Goal: Task Accomplishment & Management: Use online tool/utility

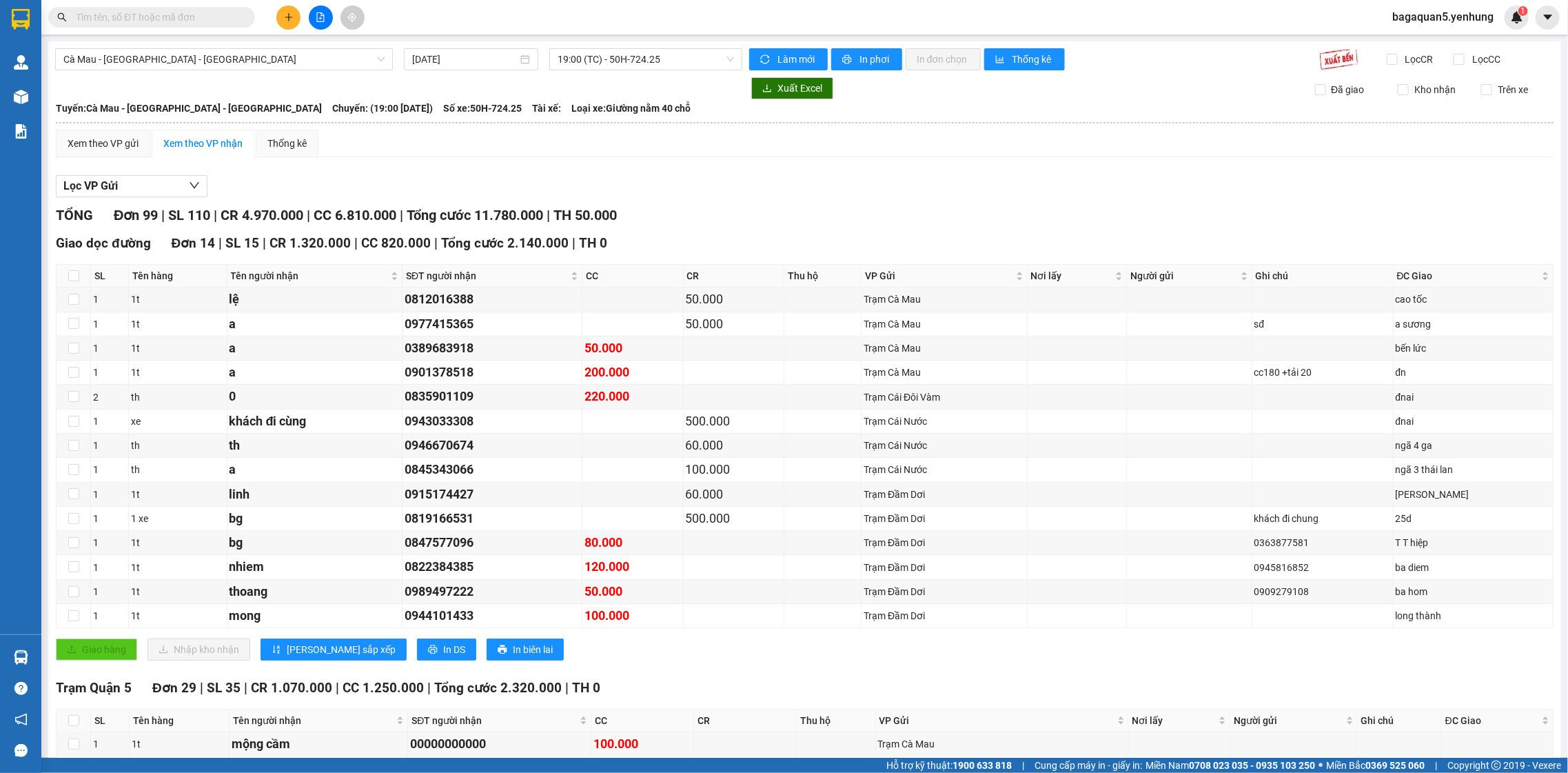
scroll to position [798, 0]
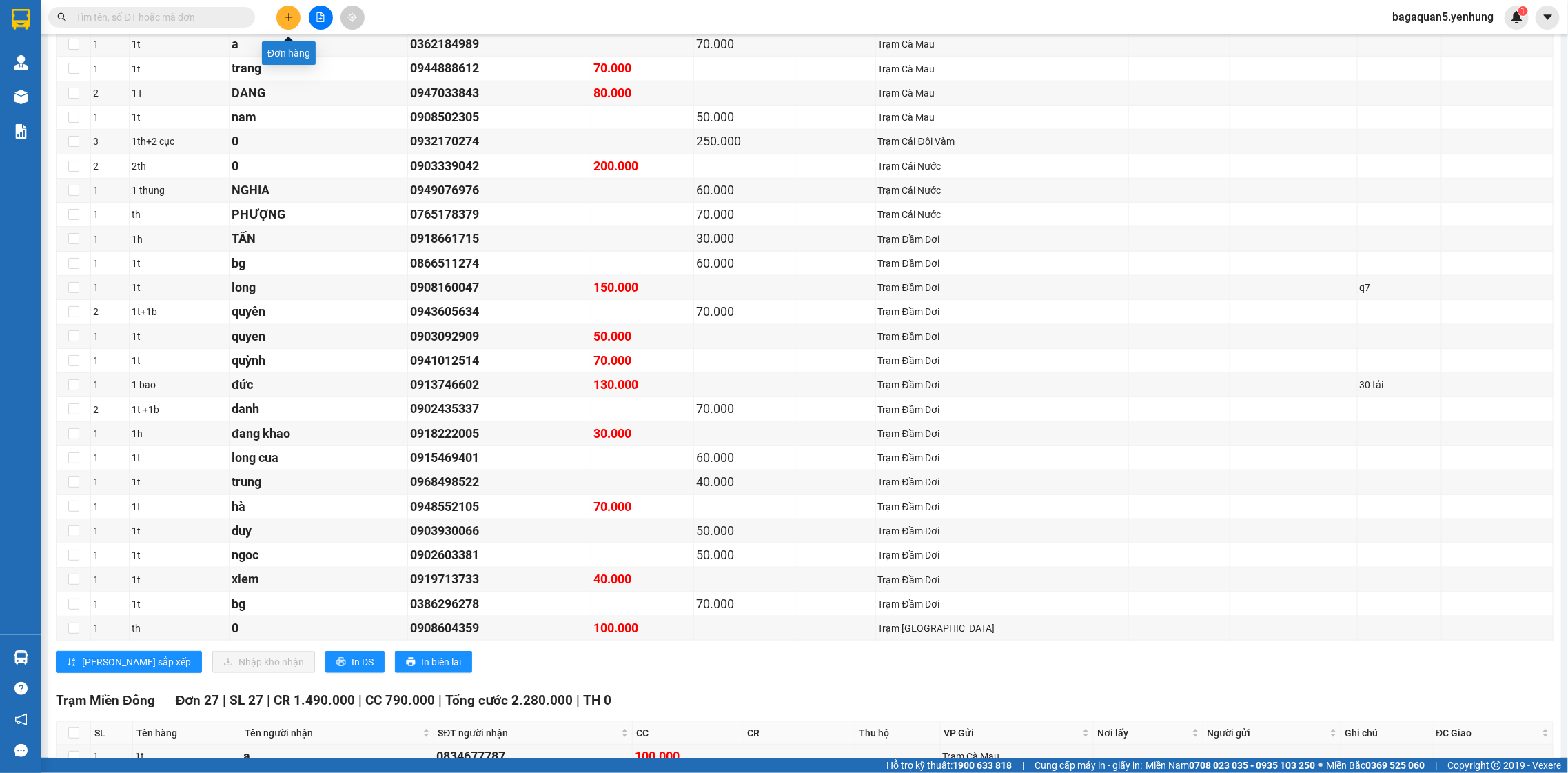
click at [287, 27] on button at bounding box center [289, 18] width 24 height 25
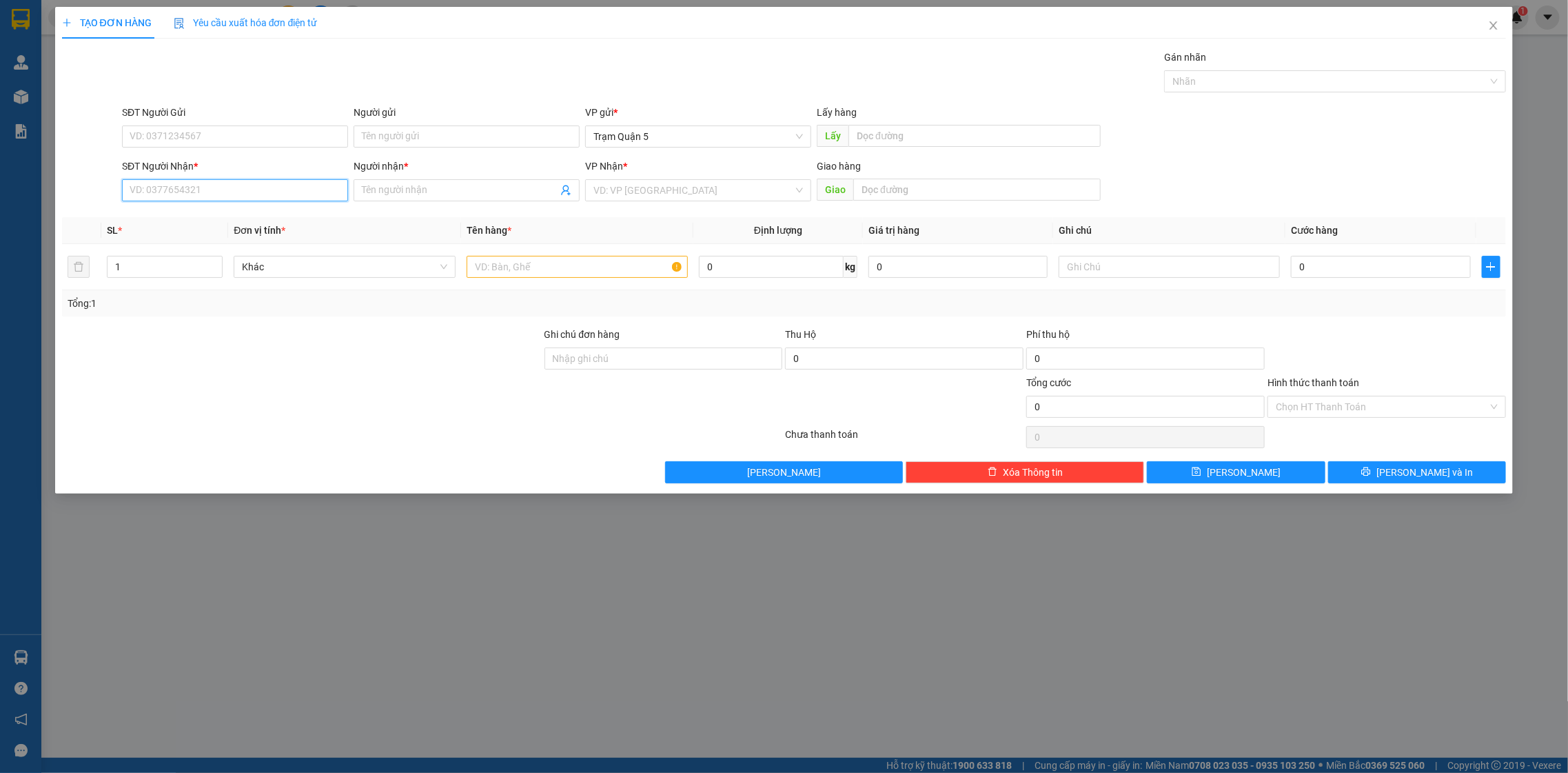
click at [202, 182] on input "SĐT Người Nhận *" at bounding box center [234, 190] width 226 height 22
click at [214, 198] on input "0908695781" at bounding box center [234, 190] width 226 height 22
type input "0908695781"
click at [444, 185] on input "Người nhận *" at bounding box center [460, 190] width 196 height 16
type input "a"
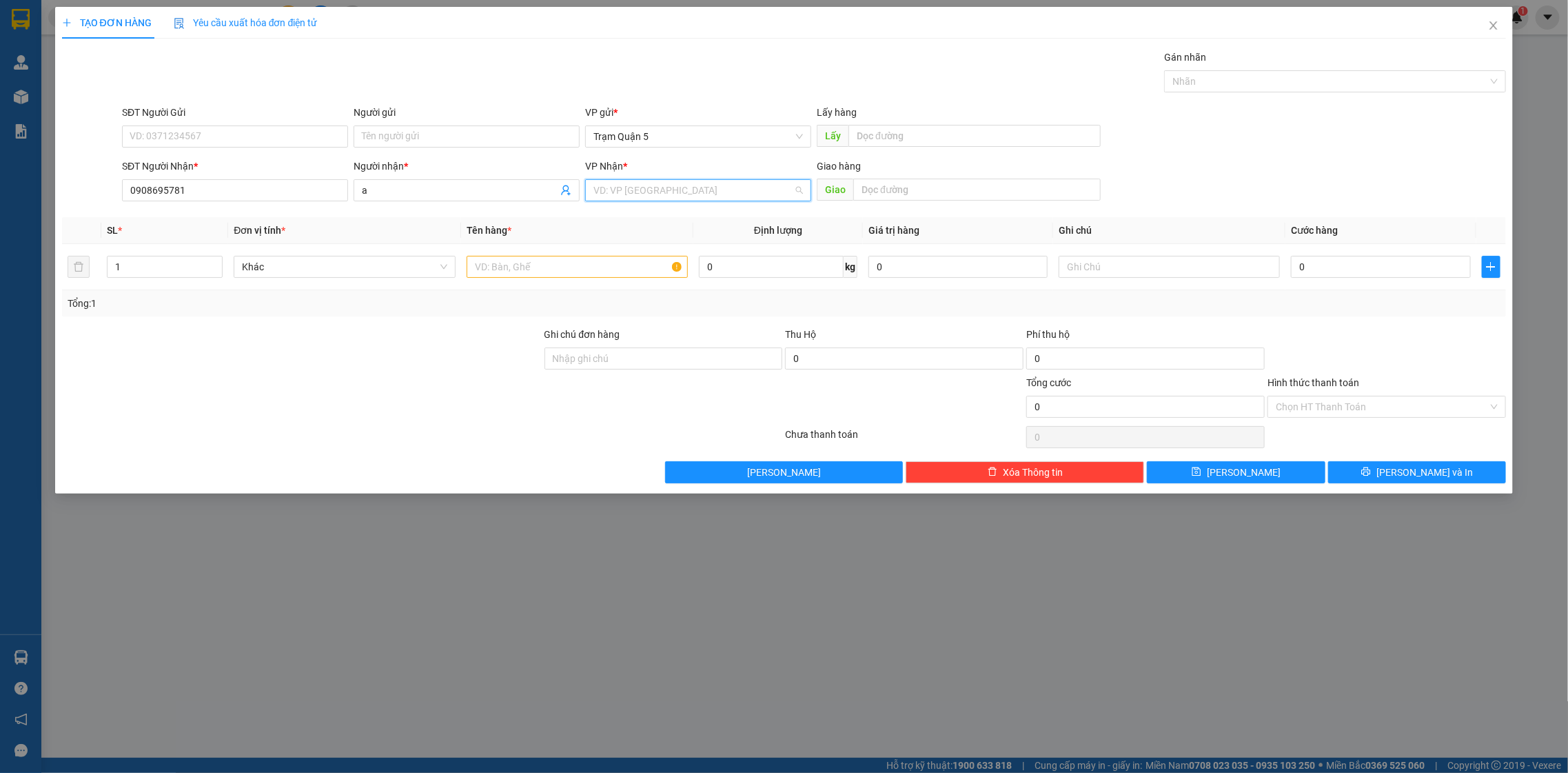
click at [629, 190] on input "search" at bounding box center [693, 190] width 200 height 20
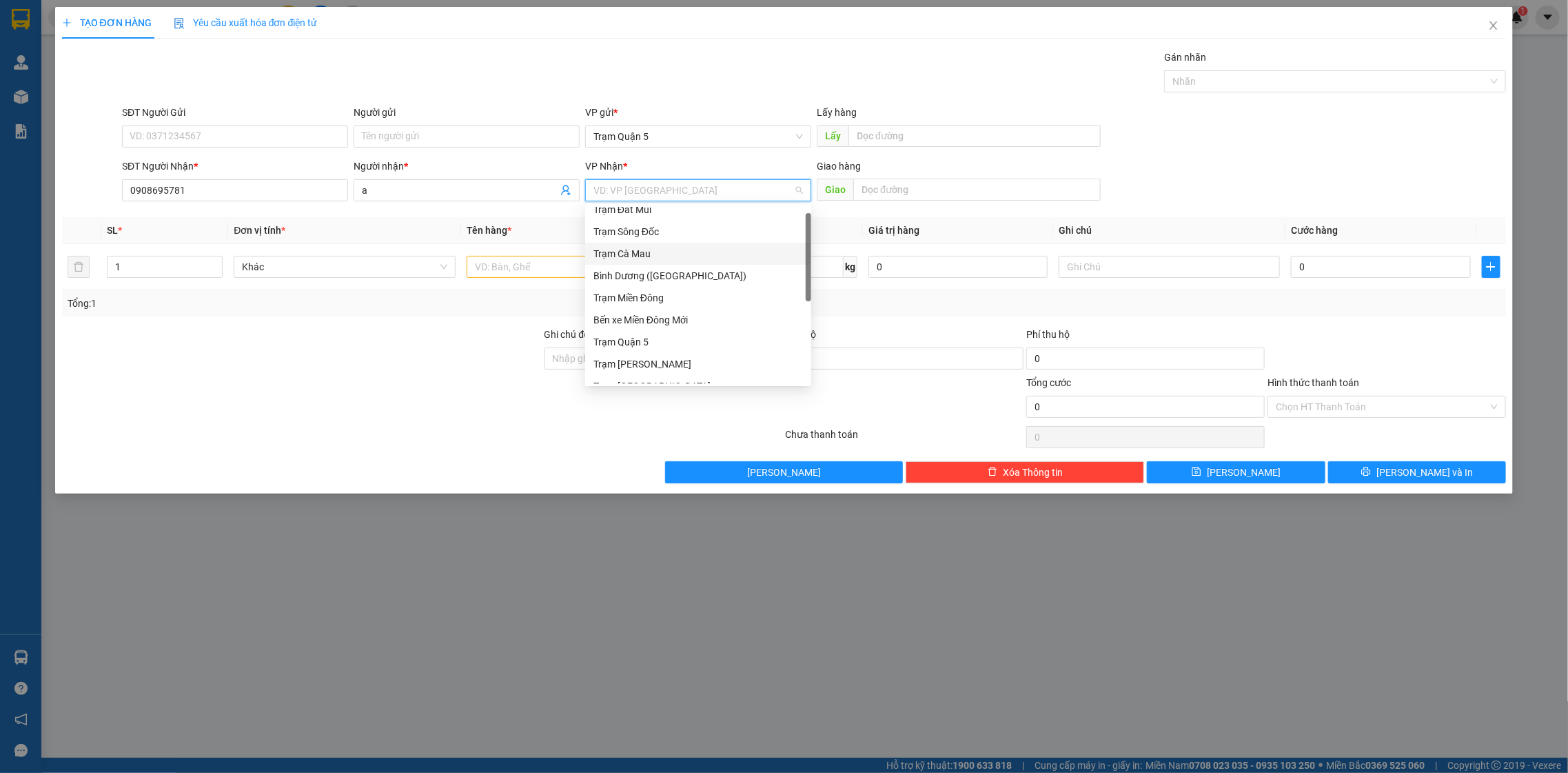
scroll to position [132, 0]
drag, startPoint x: 804, startPoint y: 343, endPoint x: 760, endPoint y: 387, distance: 62.2
click at [808, 425] on body "Kết quả tìm kiếm ( 0 ) Bộ lọc No Data bagaquan5.yenhung 1 Quản Lý Quản lý khách…" at bounding box center [784, 386] width 1568 height 773
click at [706, 373] on div "Trạm Đầm Dơi" at bounding box center [698, 373] width 210 height 16
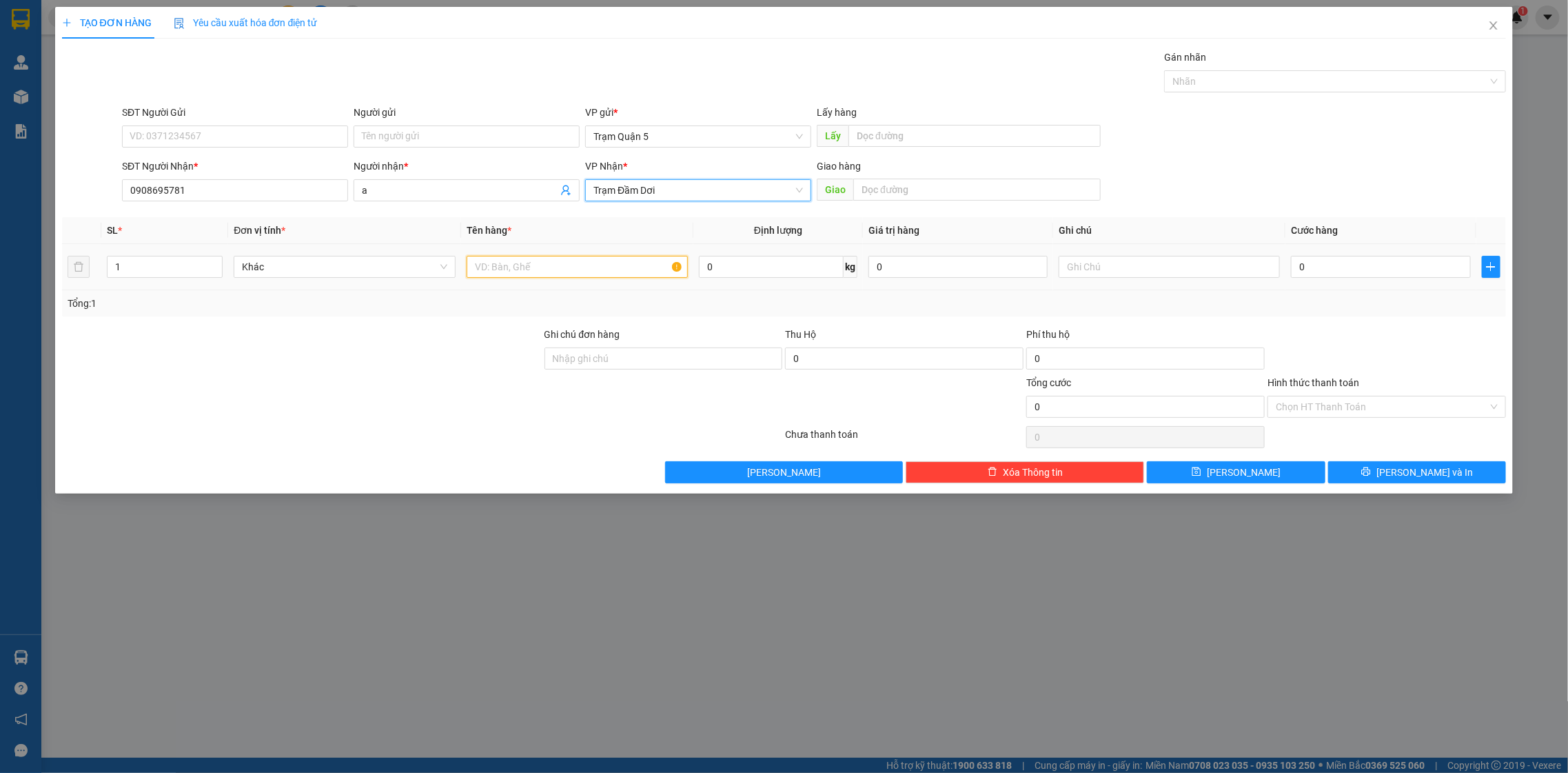
click at [523, 271] on input "text" at bounding box center [577, 266] width 222 height 22
type input "th"
click at [1377, 257] on input "0" at bounding box center [1380, 266] width 179 height 22
type input "8"
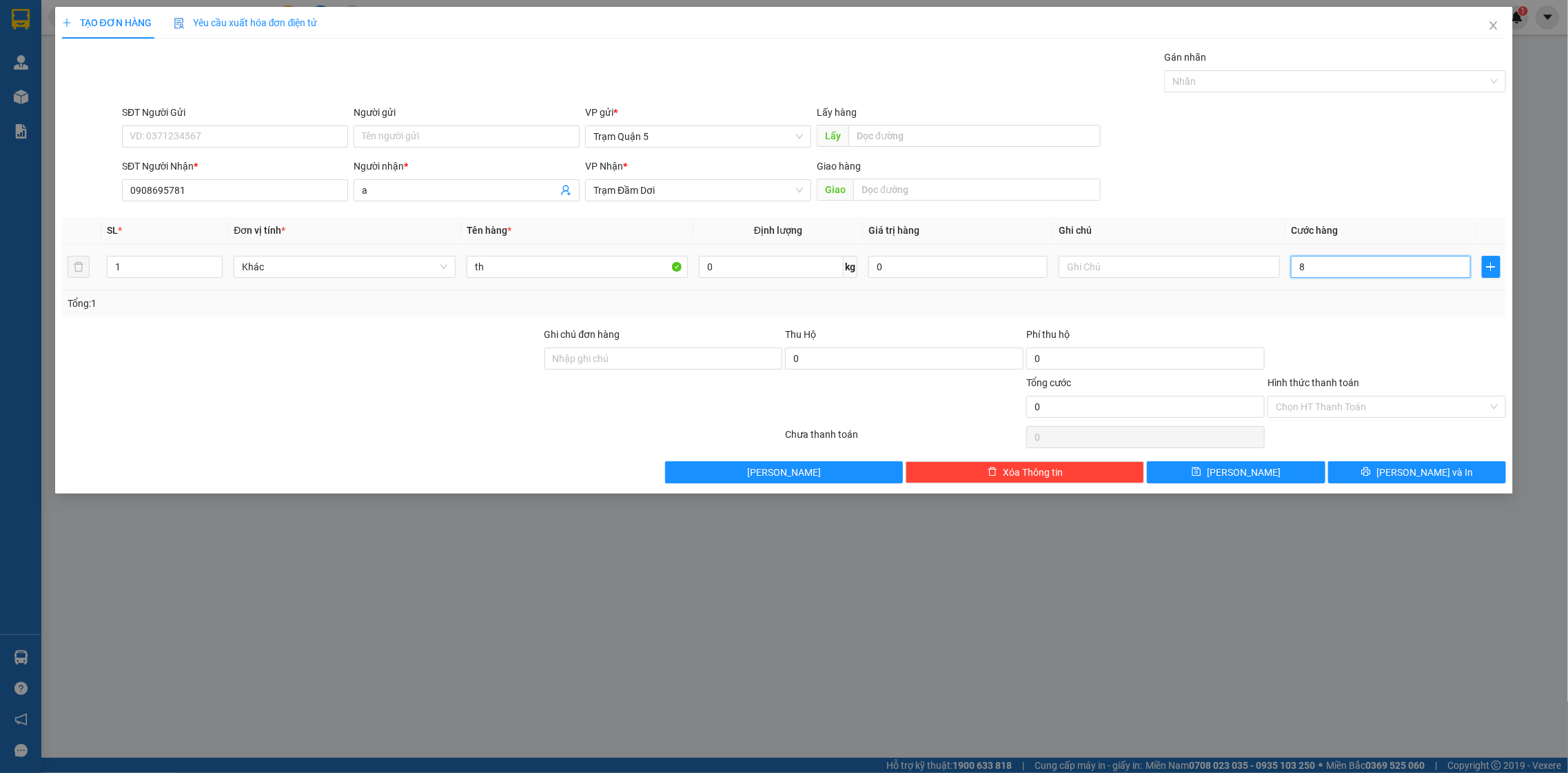
type input "8"
type input "80"
type input "80.000"
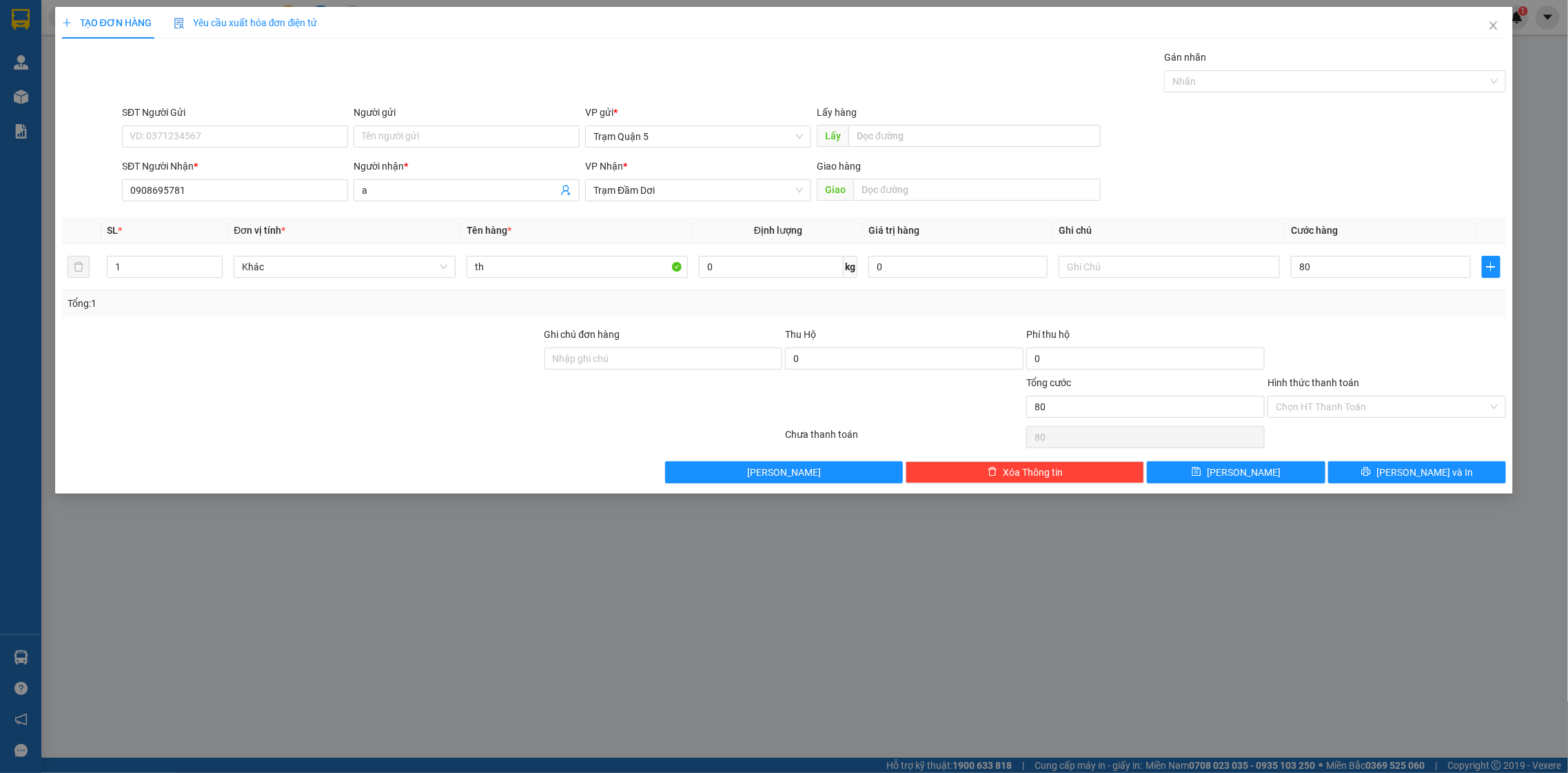
type input "80.000"
click at [1321, 302] on div "Tổng: 1" at bounding box center [785, 303] width 1434 height 16
click at [1453, 347] on div at bounding box center [1387, 351] width 241 height 48
click at [1501, 21] on span "Close" at bounding box center [1494, 25] width 38 height 38
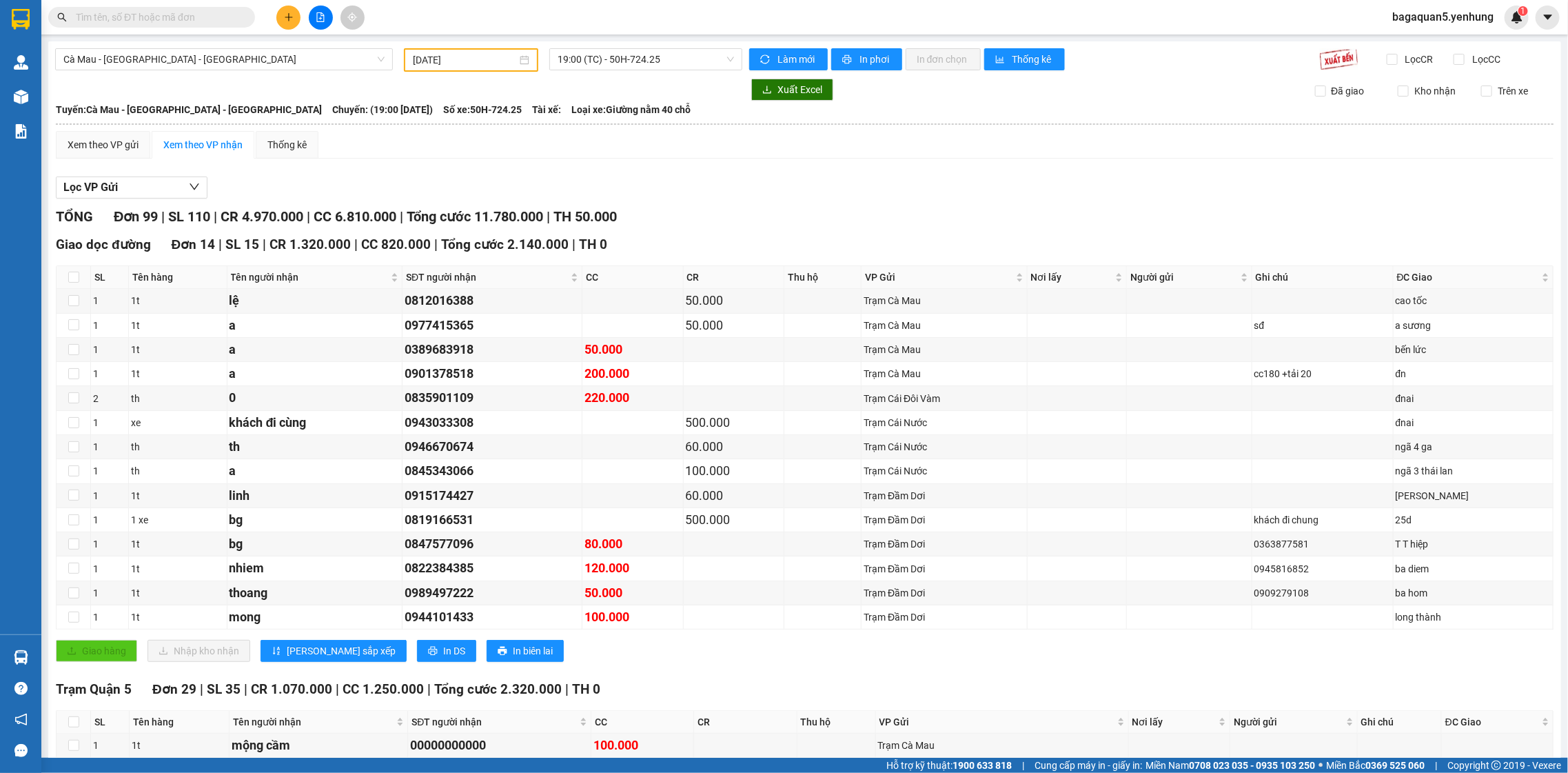
click at [1497, 30] on div "Kết quả tìm kiếm ( 0 ) Bộ lọc No Data bagaquan5.yenhung 1" at bounding box center [784, 17] width 1568 height 34
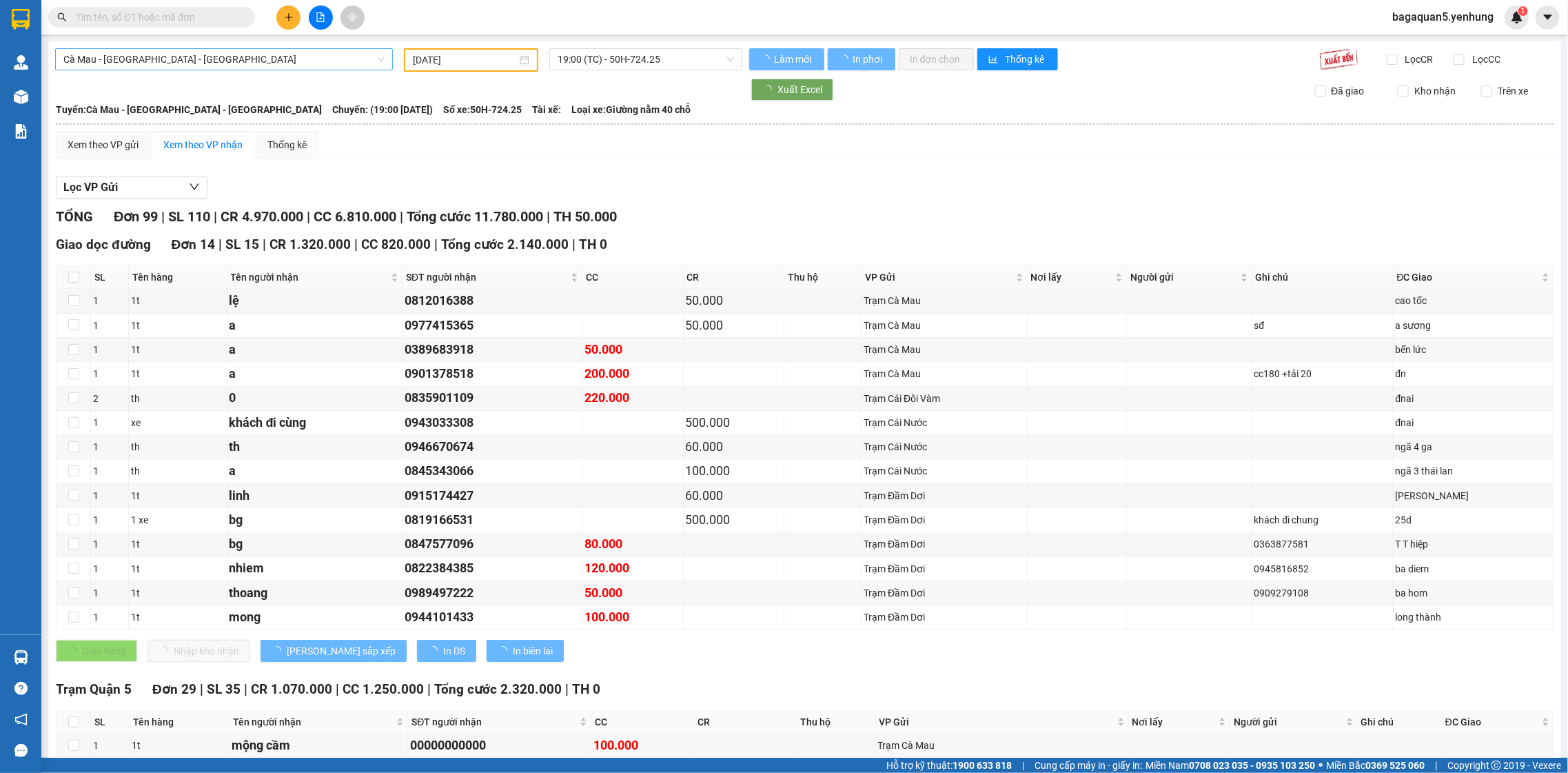
click at [215, 60] on span "Cà Mau - [GEOGRAPHIC_DATA] - [GEOGRAPHIC_DATA]" at bounding box center [224, 59] width 321 height 20
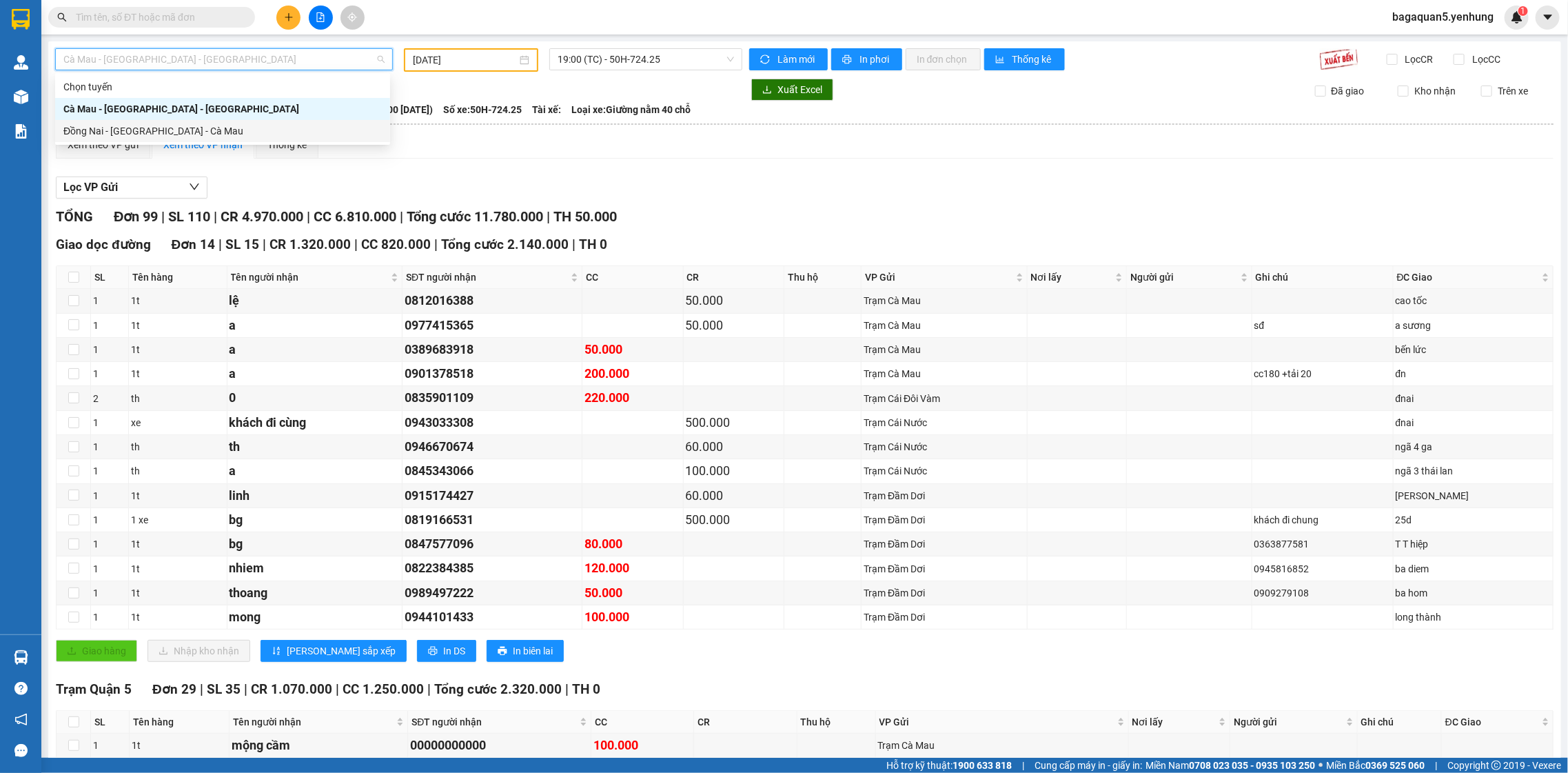
click at [211, 126] on div "Đồng Nai - [GEOGRAPHIC_DATA] - Cà Mau" at bounding box center [223, 131] width 318 height 16
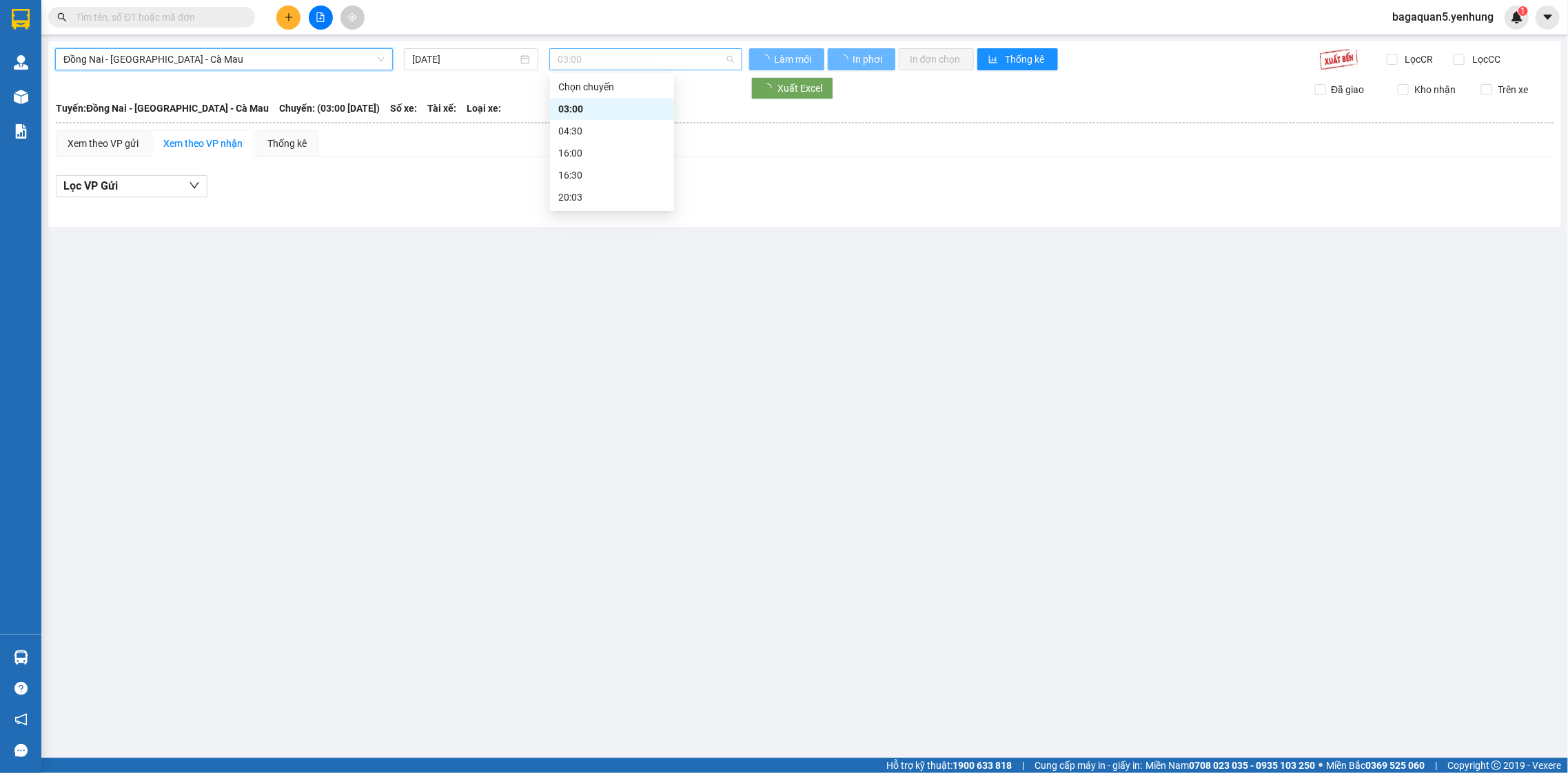
click at [575, 65] on span "03:00" at bounding box center [645, 59] width 176 height 20
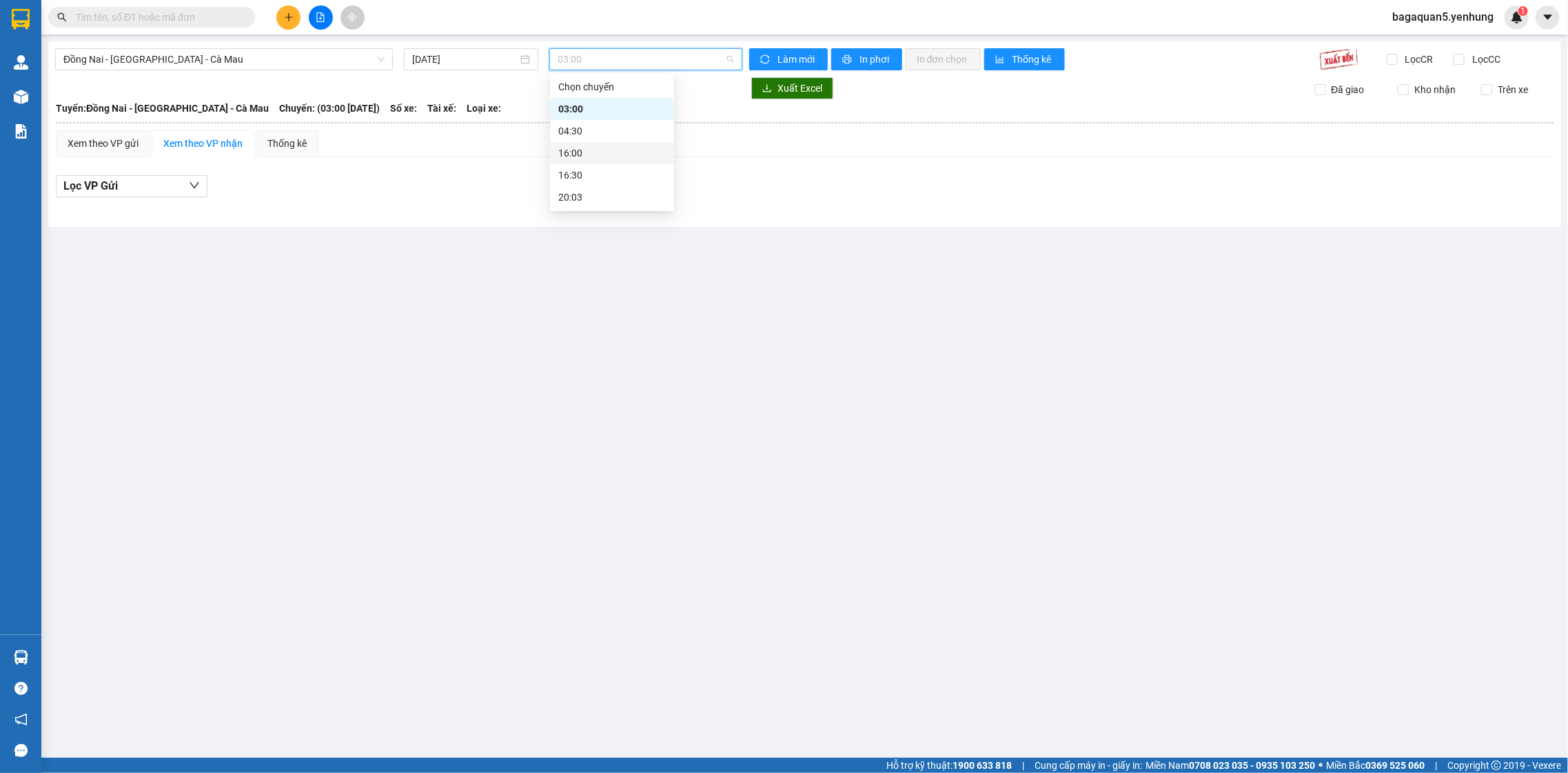
drag, startPoint x: 599, startPoint y: 152, endPoint x: 581, endPoint y: 143, distance: 20.1
click at [581, 143] on div "16:00" at bounding box center [612, 153] width 124 height 22
click at [427, 64] on input "[DATE]" at bounding box center [465, 59] width 105 height 16
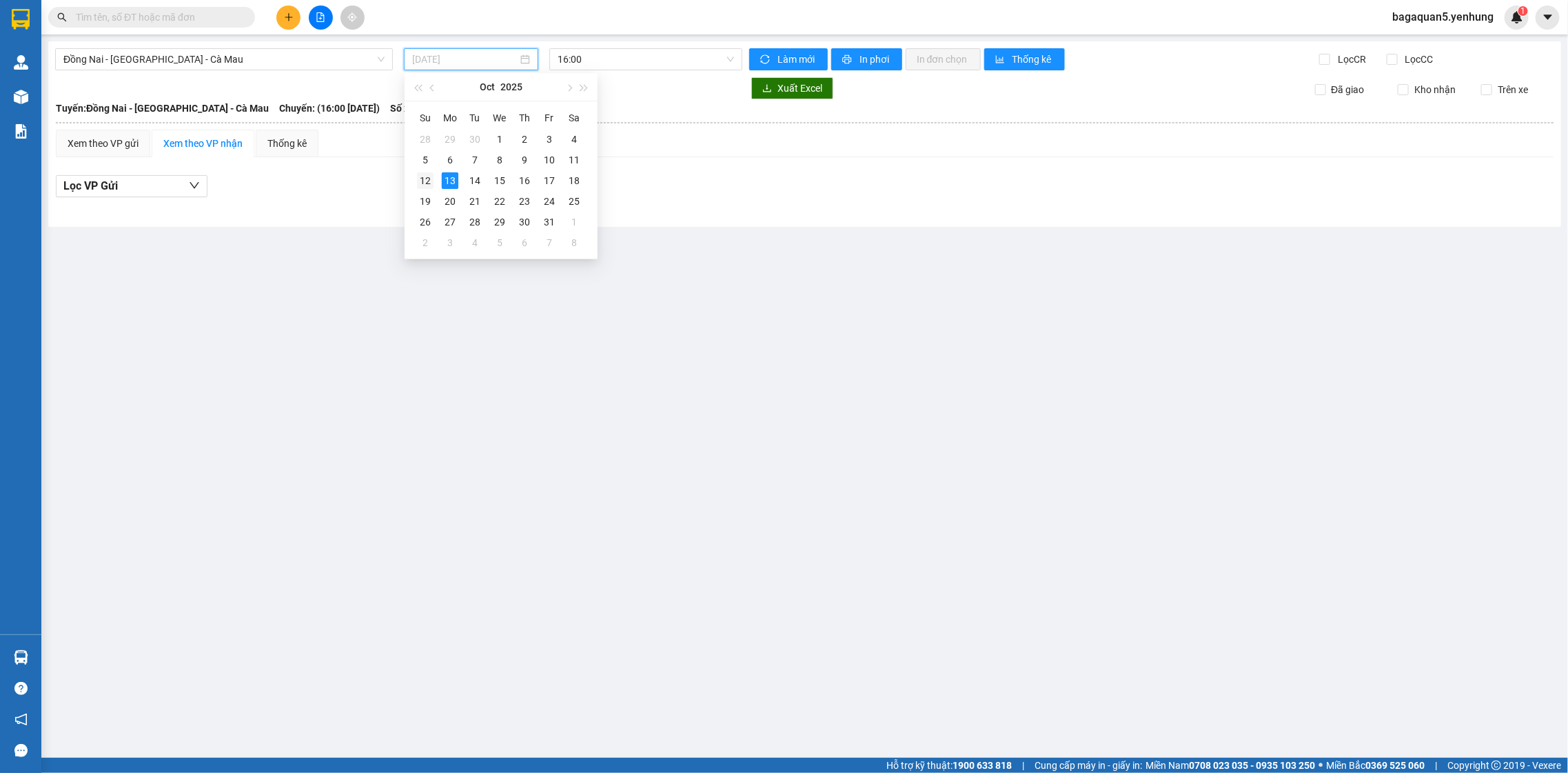
click at [417, 173] on div "12" at bounding box center [425, 181] width 16 height 16
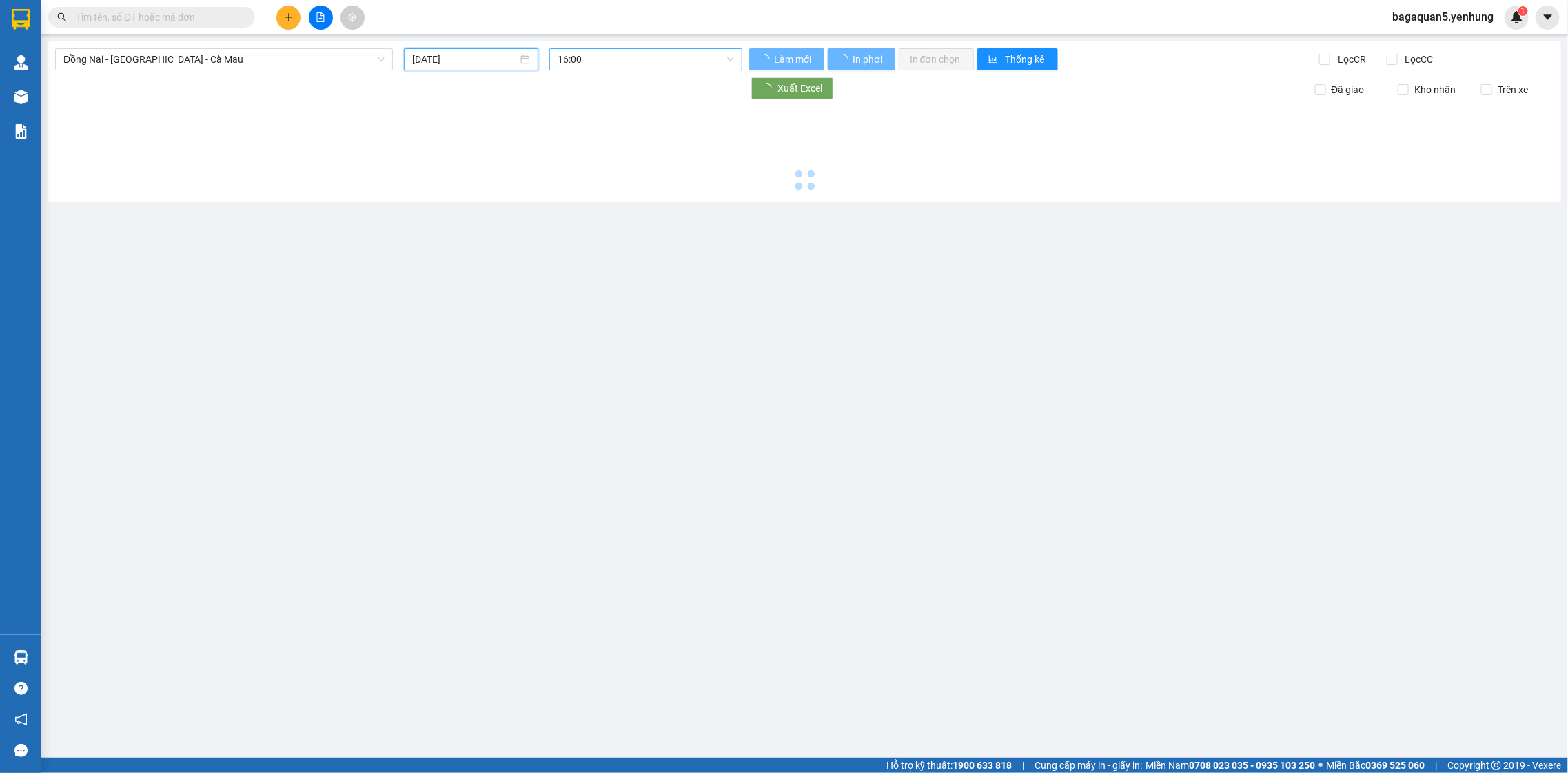
type input "[DATE]"
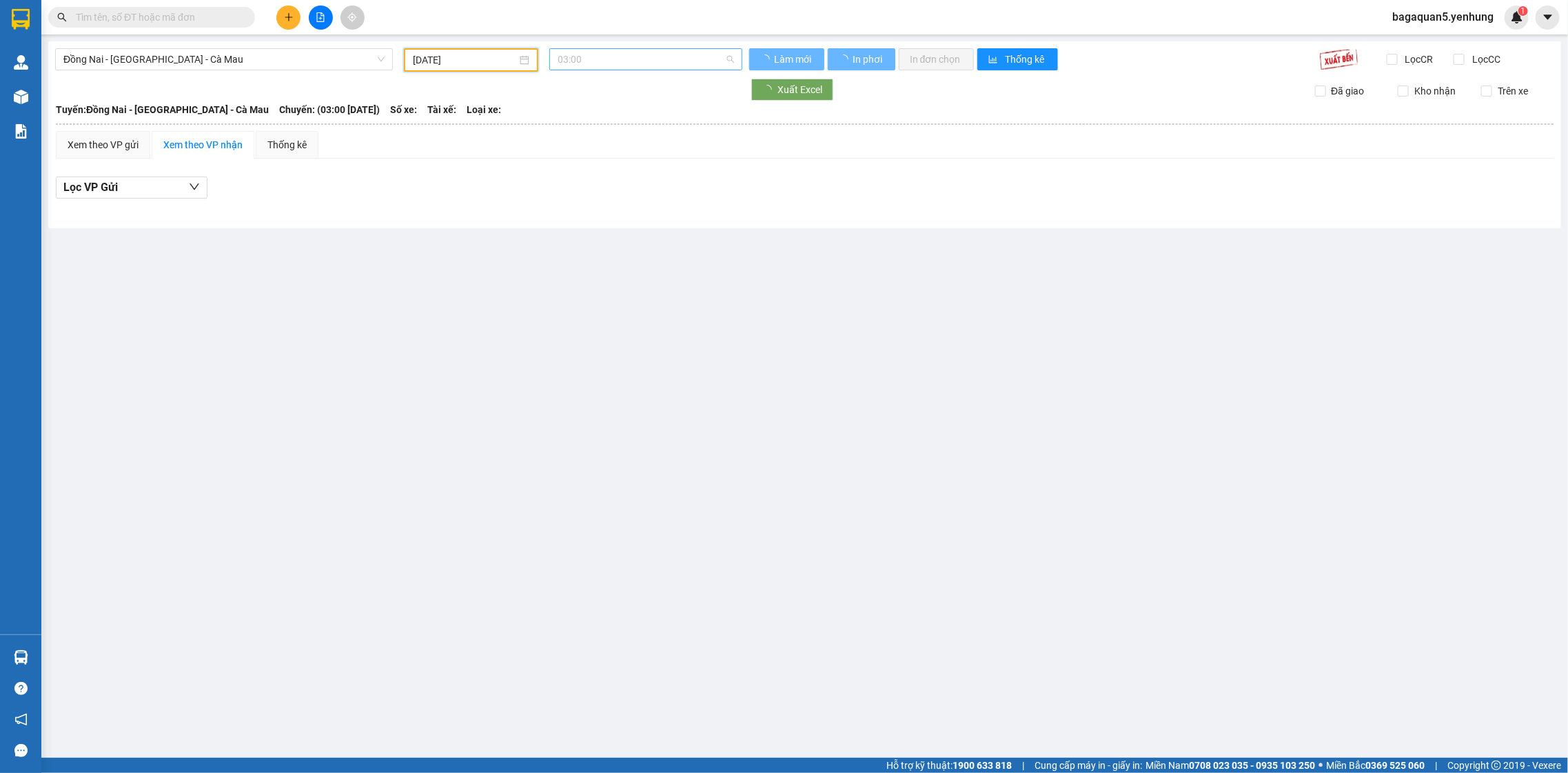
click at [614, 66] on span "03:00" at bounding box center [645, 59] width 176 height 20
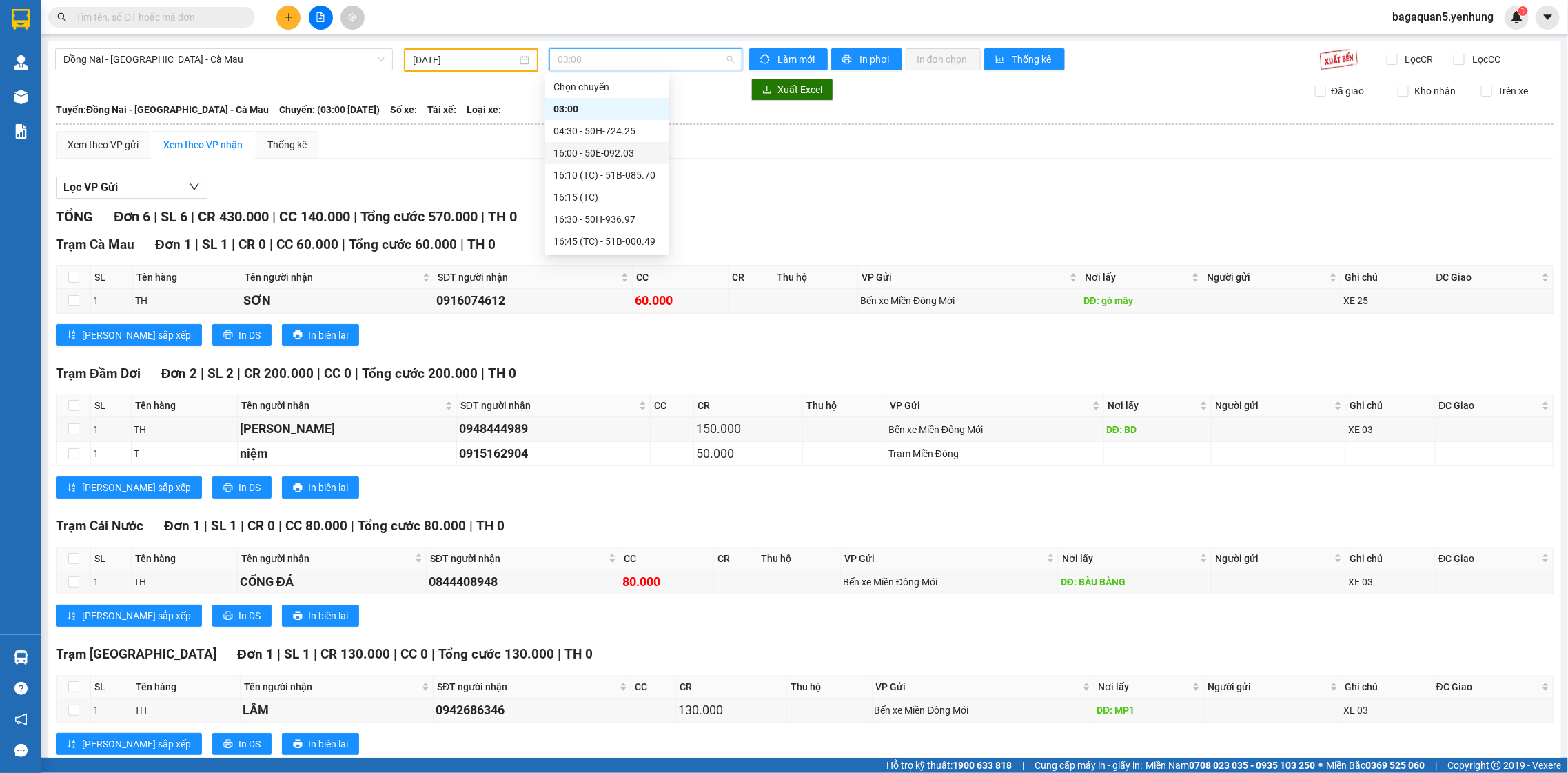
click at [621, 148] on div "16:00 - 50E-092.03" at bounding box center [608, 153] width 108 height 16
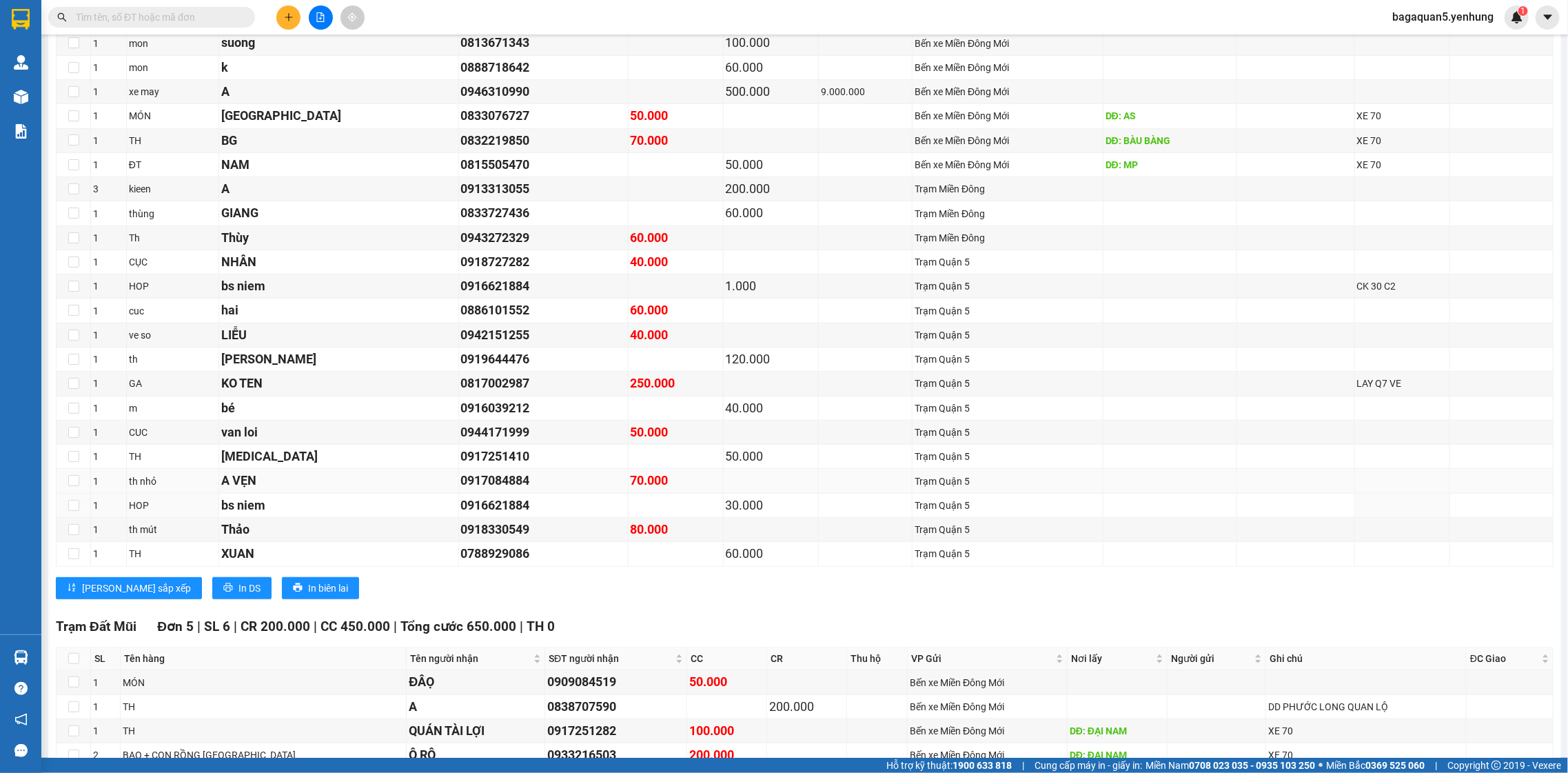
scroll to position [395, 0]
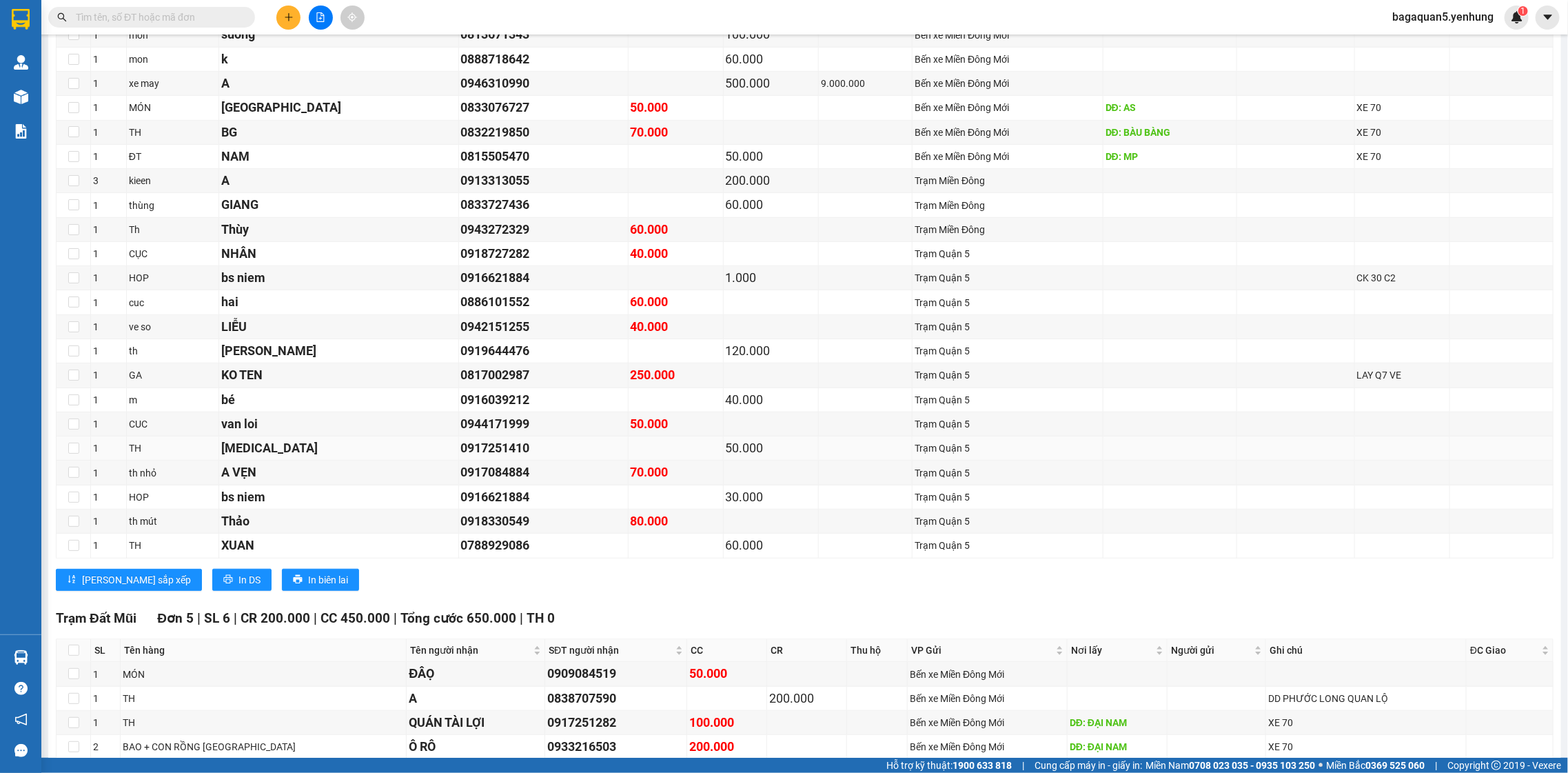
click at [629, 454] on td at bounding box center [676, 449] width 95 height 25
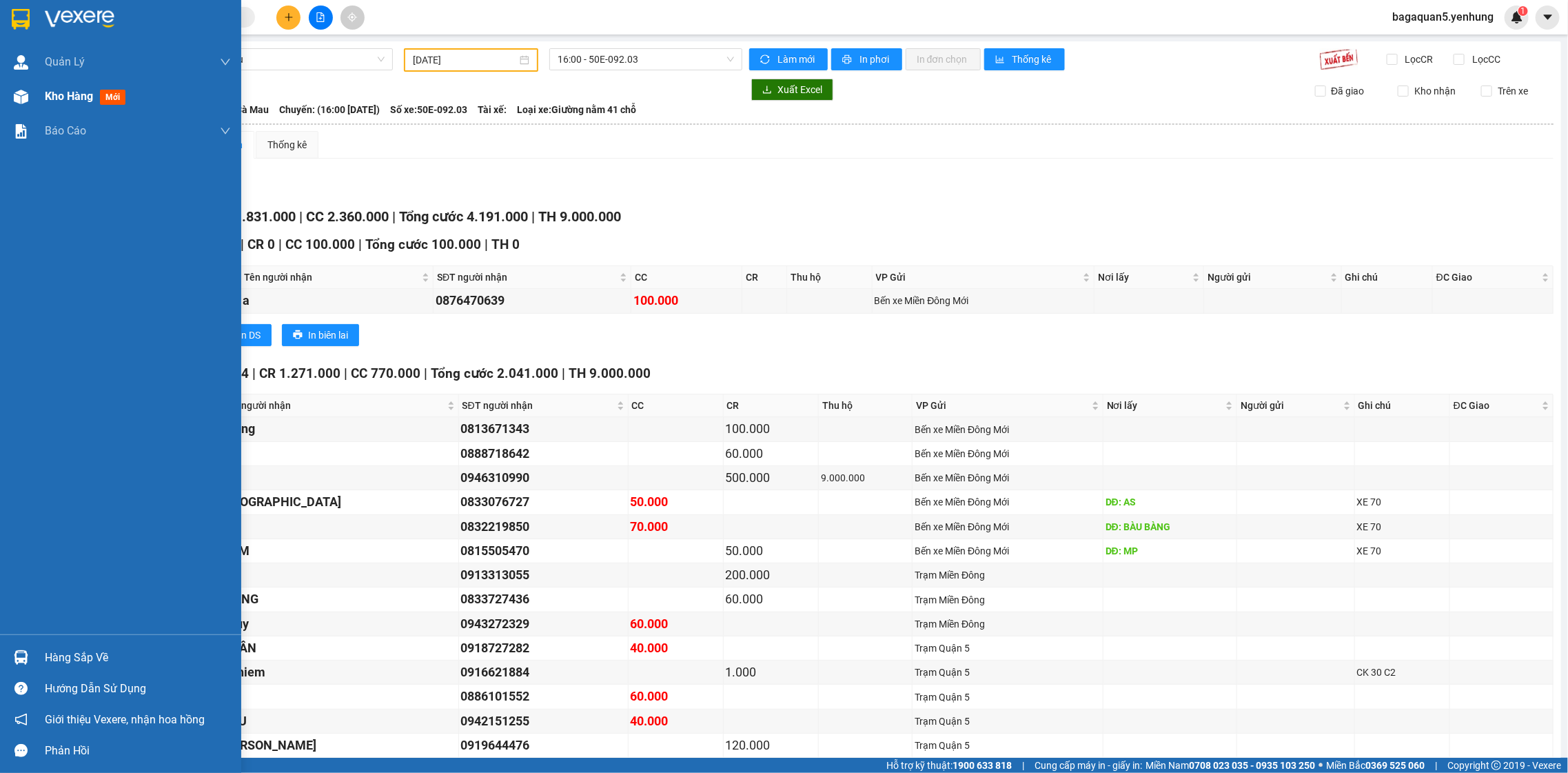
drag, startPoint x: 4, startPoint y: 96, endPoint x: 39, endPoint y: 95, distance: 35.0
click at [7, 93] on div "Kho hàng mới" at bounding box center [120, 96] width 241 height 34
click at [20, 92] on img at bounding box center [21, 97] width 15 height 15
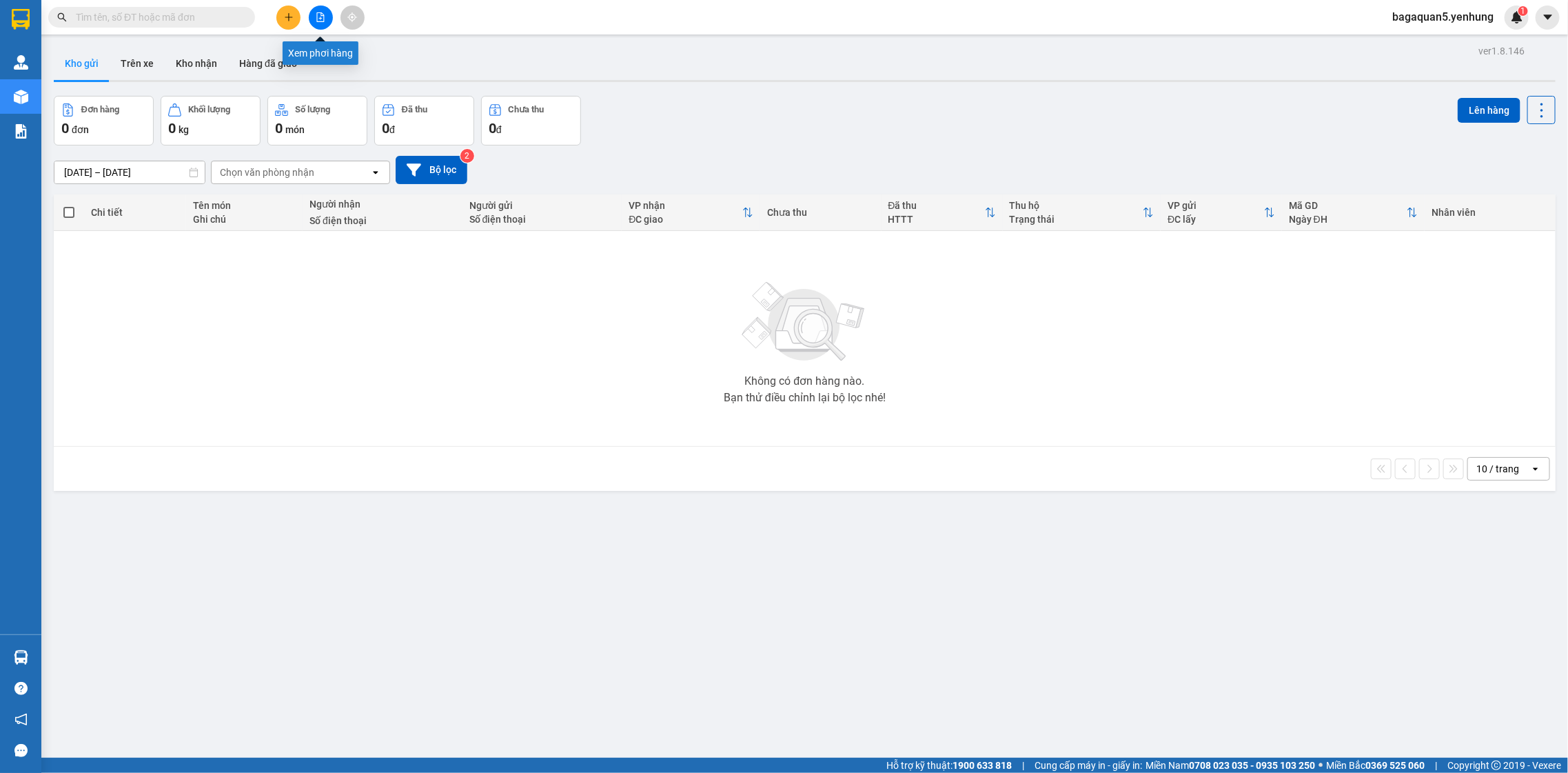
click at [318, 16] on icon "file-add" at bounding box center [321, 17] width 10 height 10
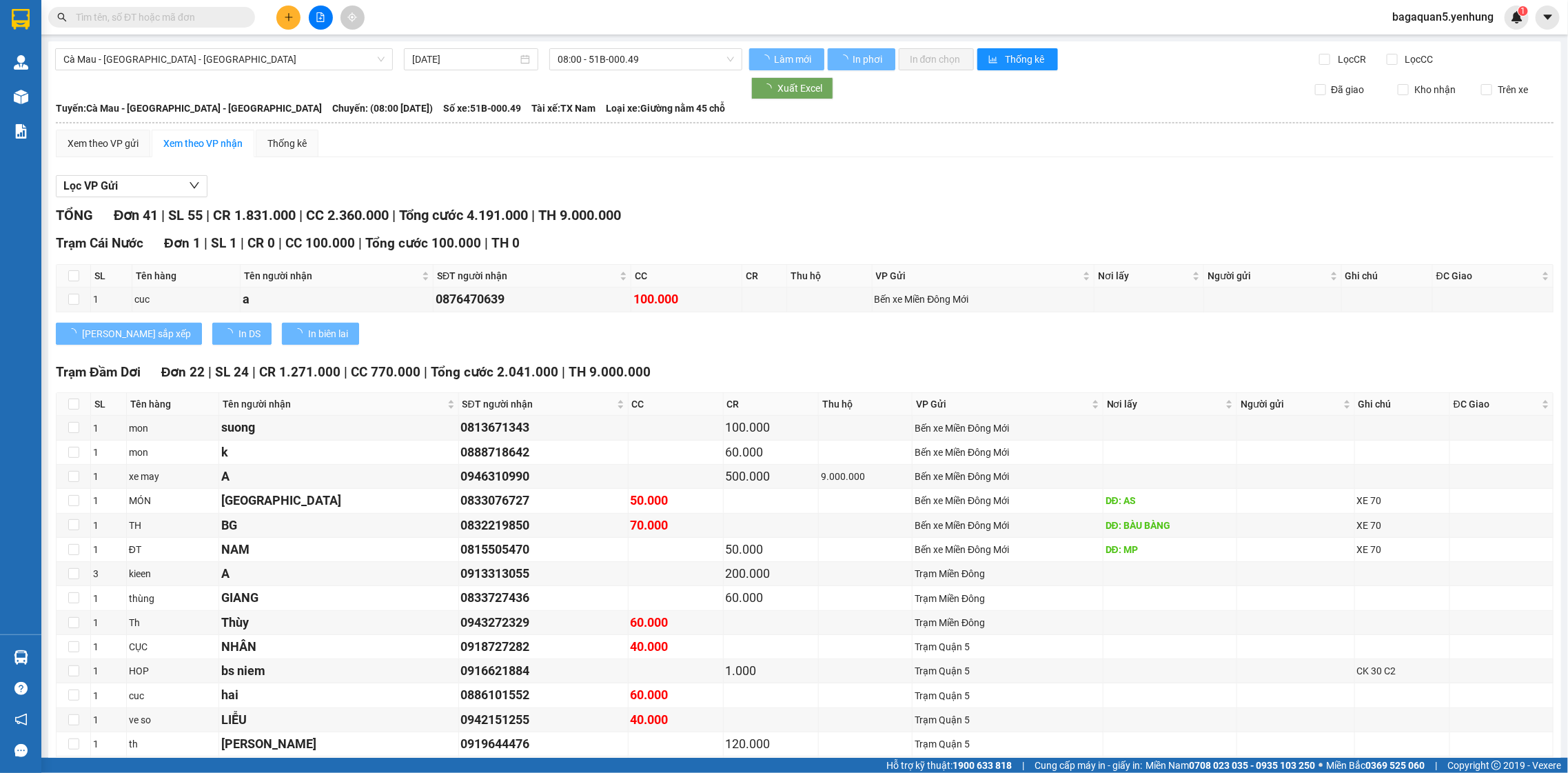
type input "[DATE]"
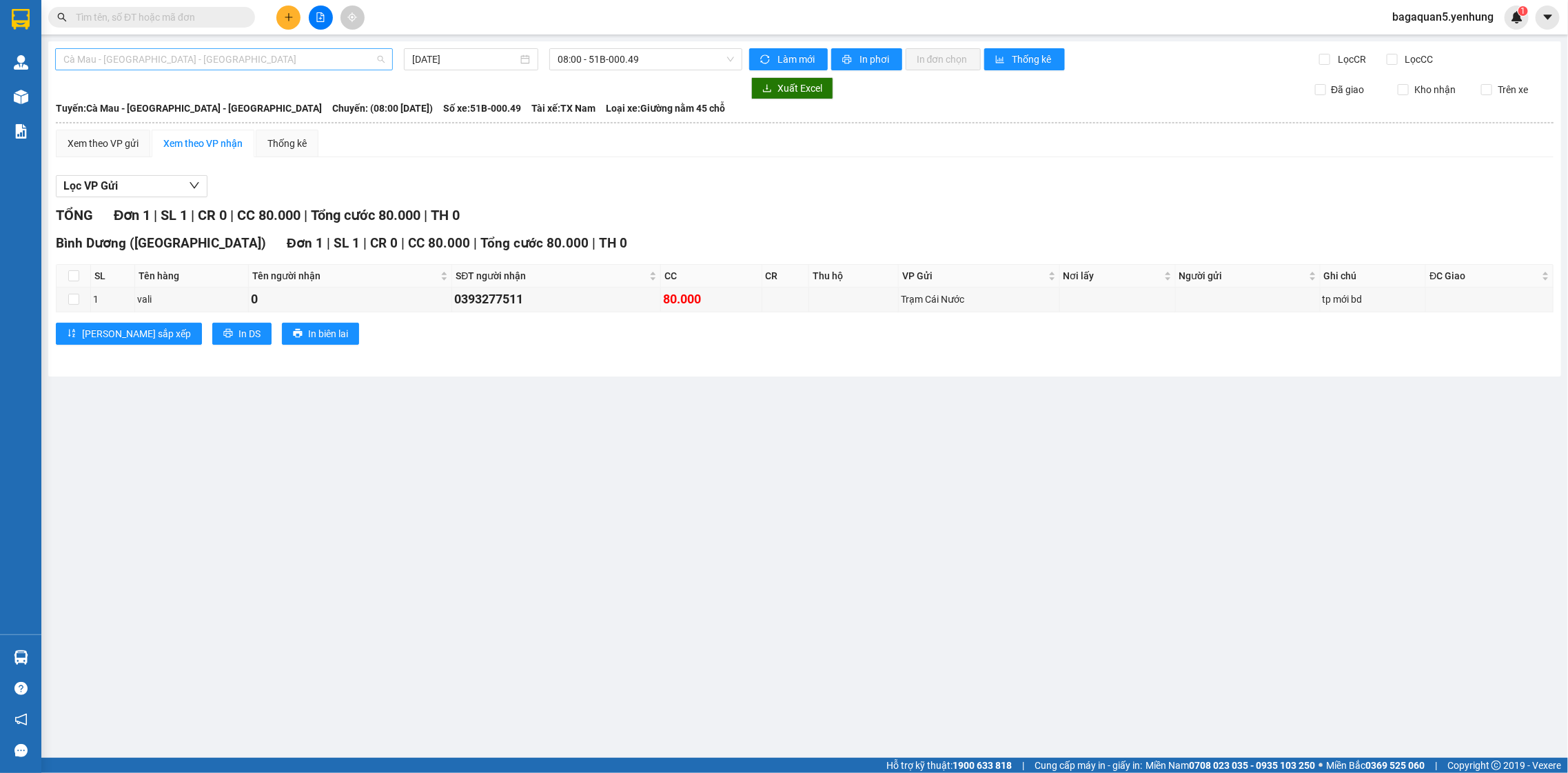
click at [306, 69] on span "Cà Mau - [GEOGRAPHIC_DATA] - [GEOGRAPHIC_DATA]" at bounding box center [224, 59] width 321 height 20
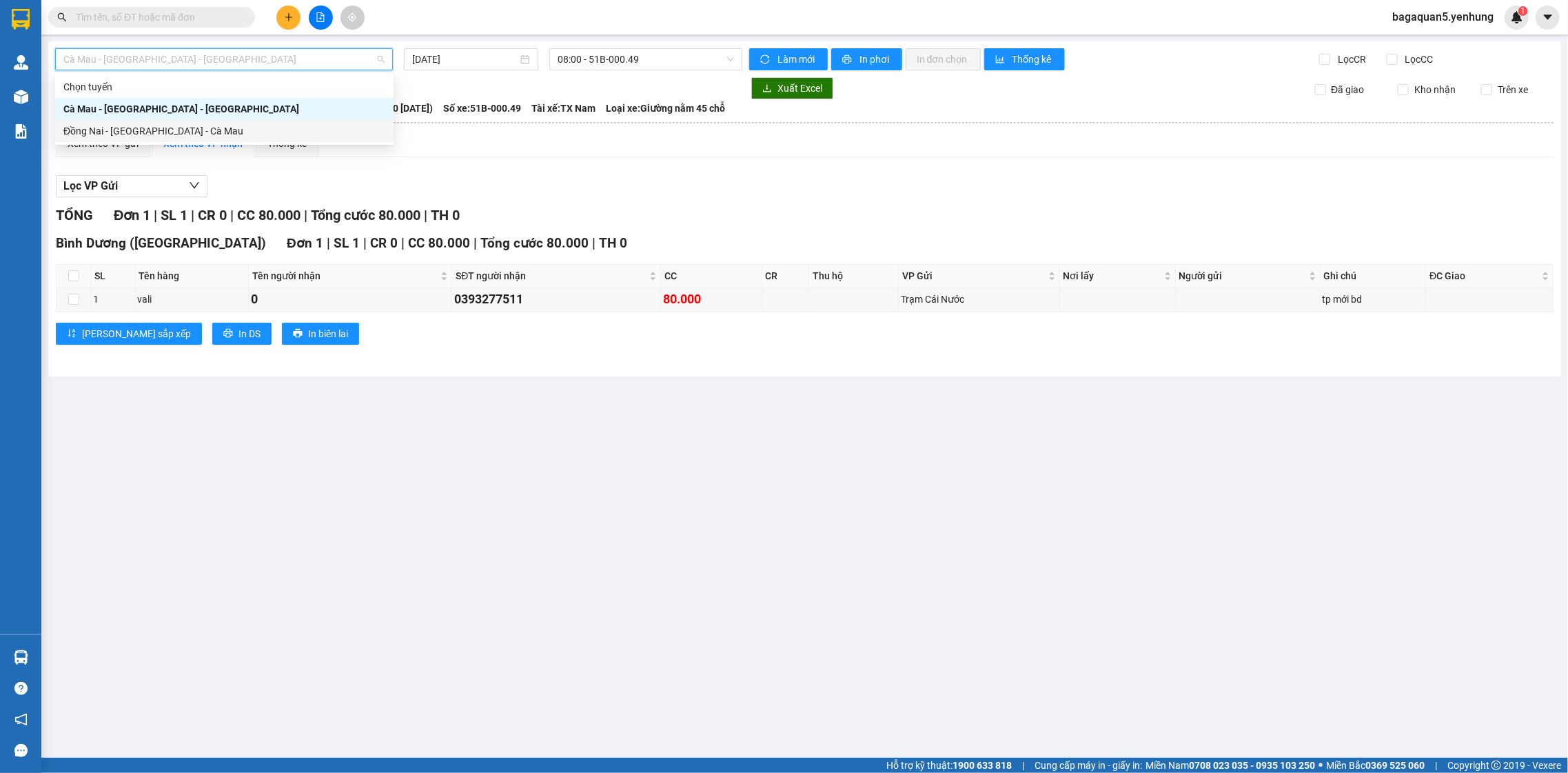
drag, startPoint x: 332, startPoint y: 132, endPoint x: 466, endPoint y: 84, distance: 142.3
click at [333, 132] on div "Đồng Nai - [GEOGRAPHIC_DATA] - Cà Mau" at bounding box center [225, 131] width 322 height 16
type input "[DATE]"
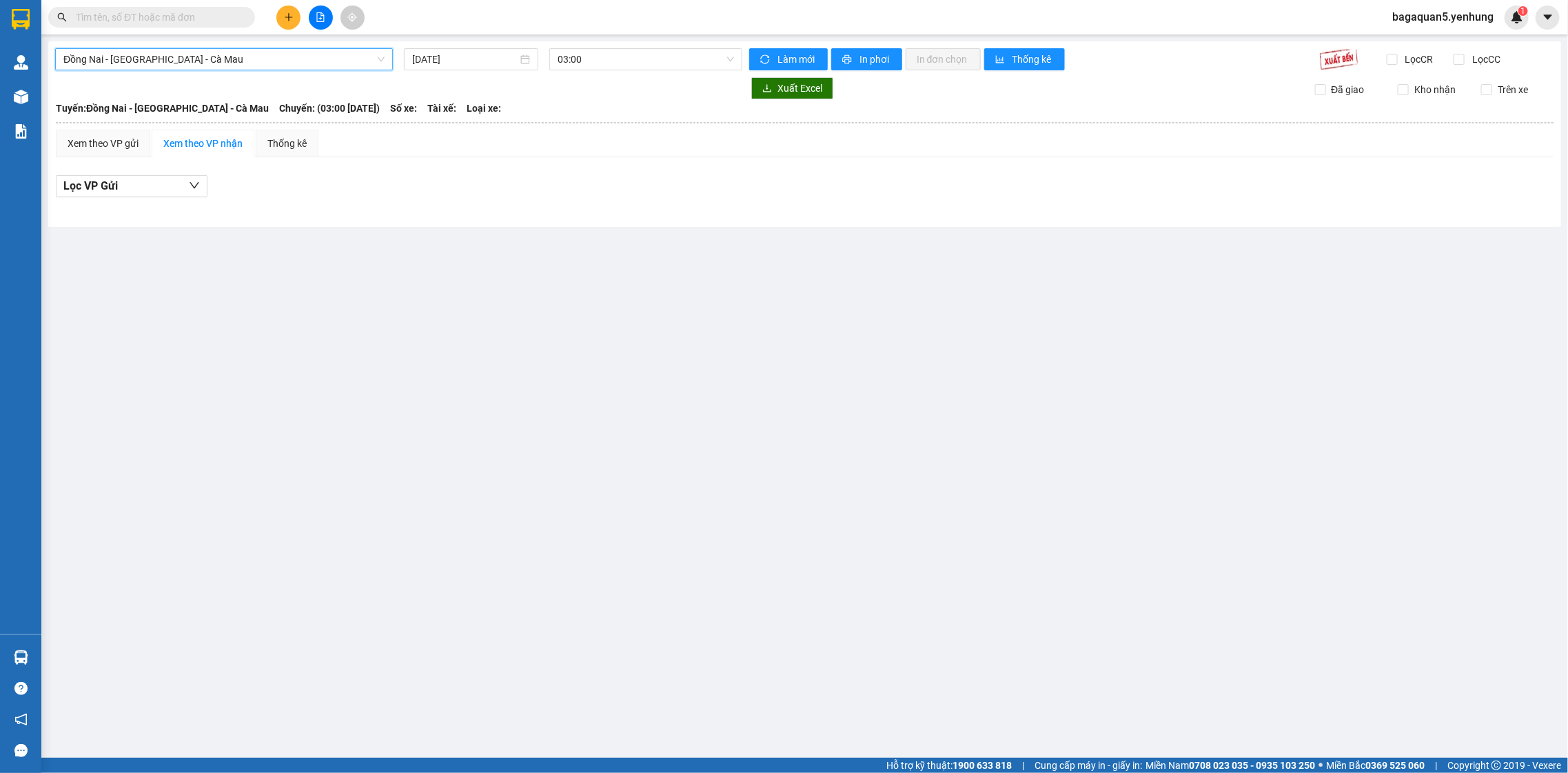
click at [347, 57] on span "Đồng Nai - [GEOGRAPHIC_DATA] - Cà Mau" at bounding box center [224, 59] width 321 height 20
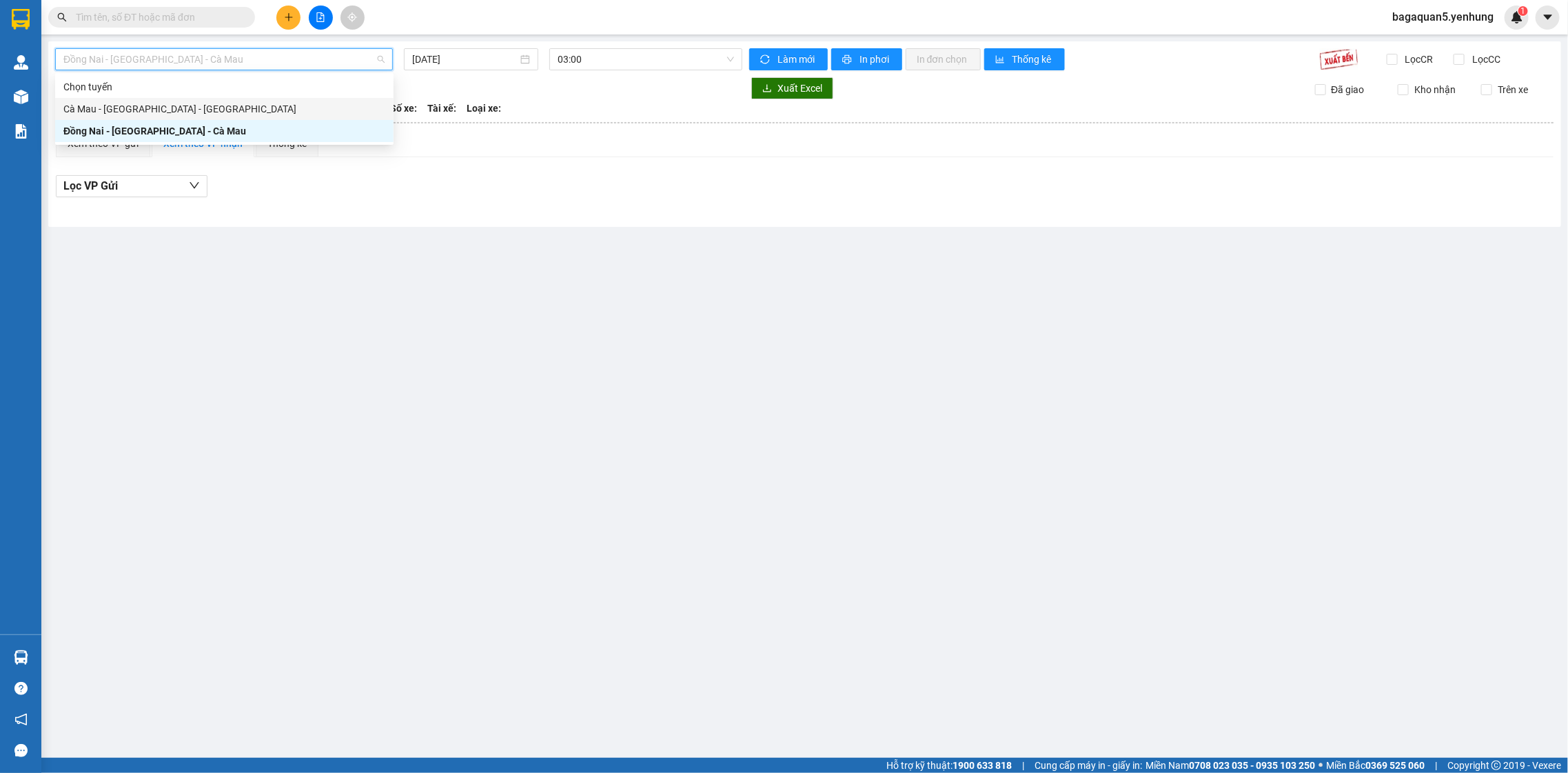
click at [343, 102] on div "Cà Mau - [GEOGRAPHIC_DATA] - [GEOGRAPHIC_DATA]" at bounding box center [225, 109] width 322 height 16
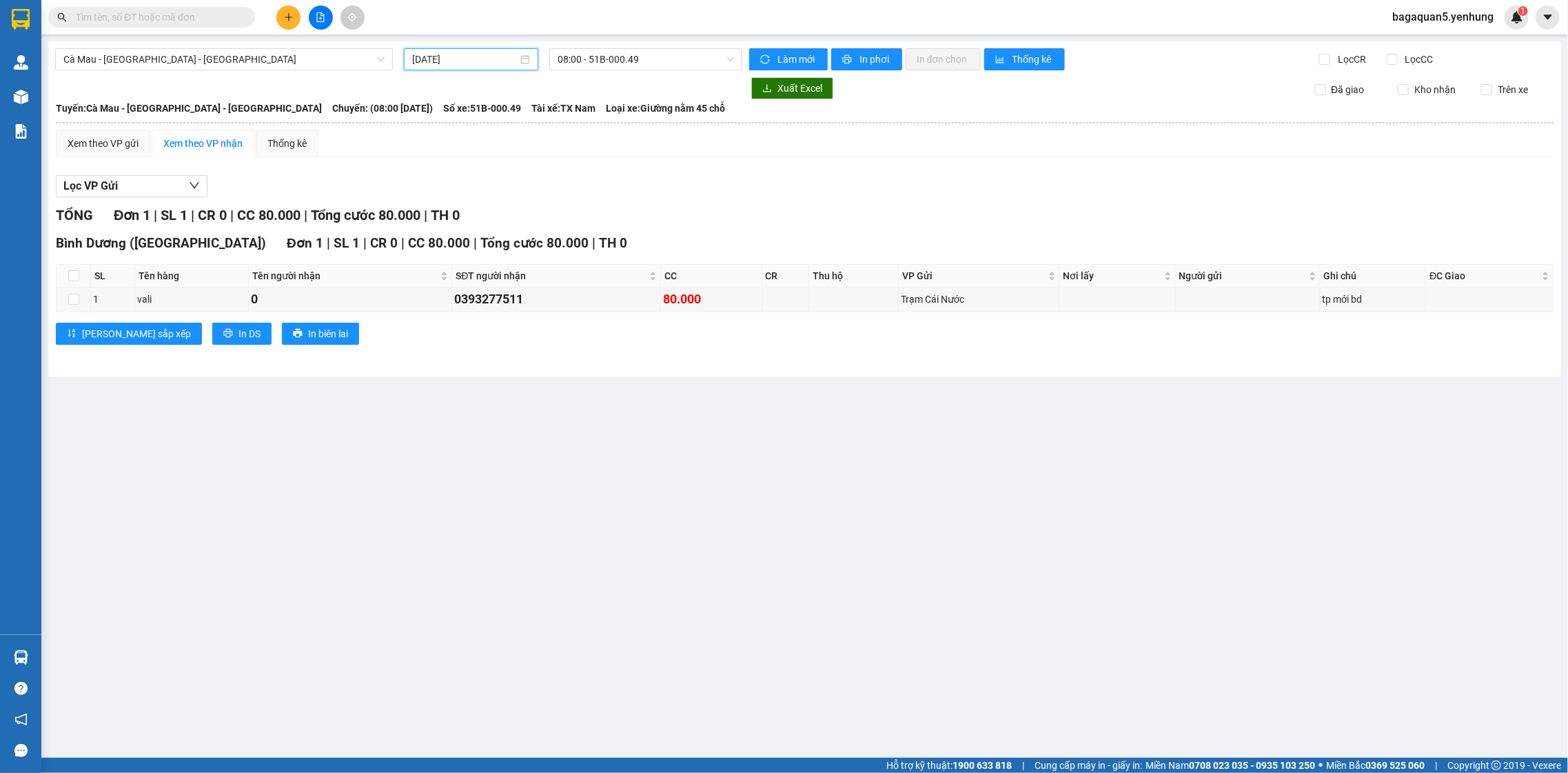
click at [451, 56] on input "[DATE]" at bounding box center [465, 59] width 105 height 16
click at [430, 182] on div "12" at bounding box center [425, 181] width 16 height 16
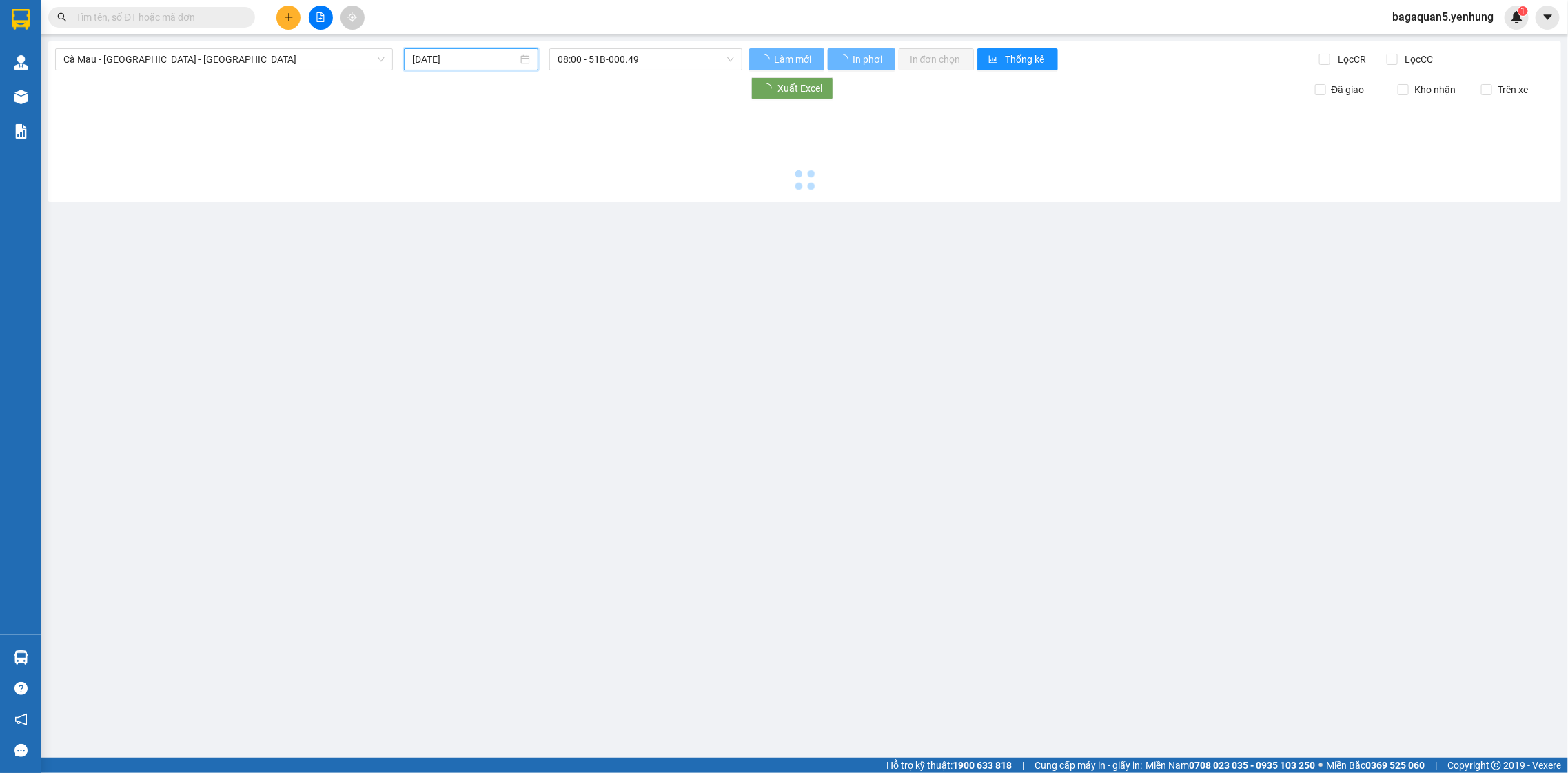
type input "[DATE]"
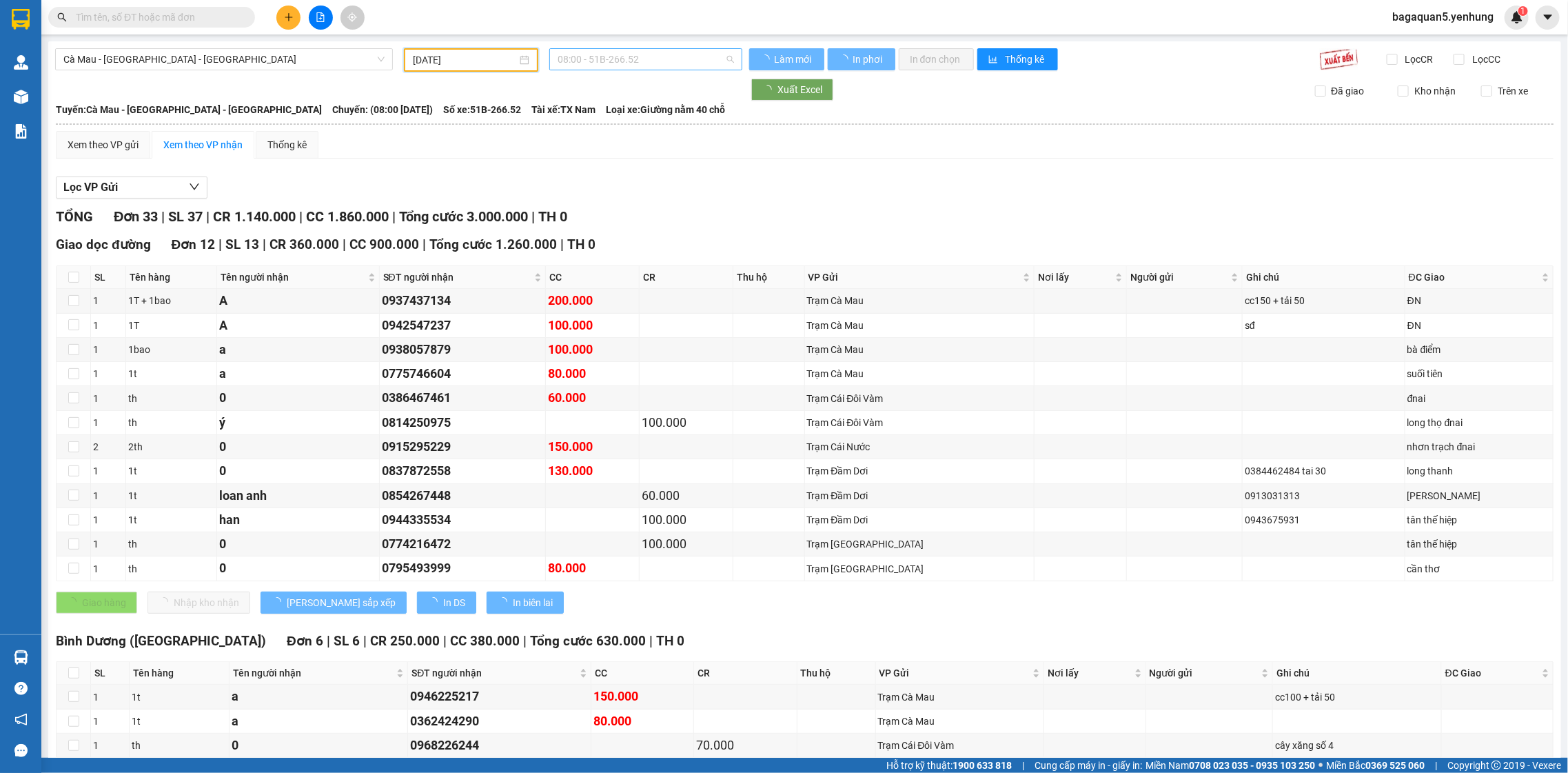
click at [621, 51] on span "08:00 - 51B-266.52" at bounding box center [645, 59] width 176 height 20
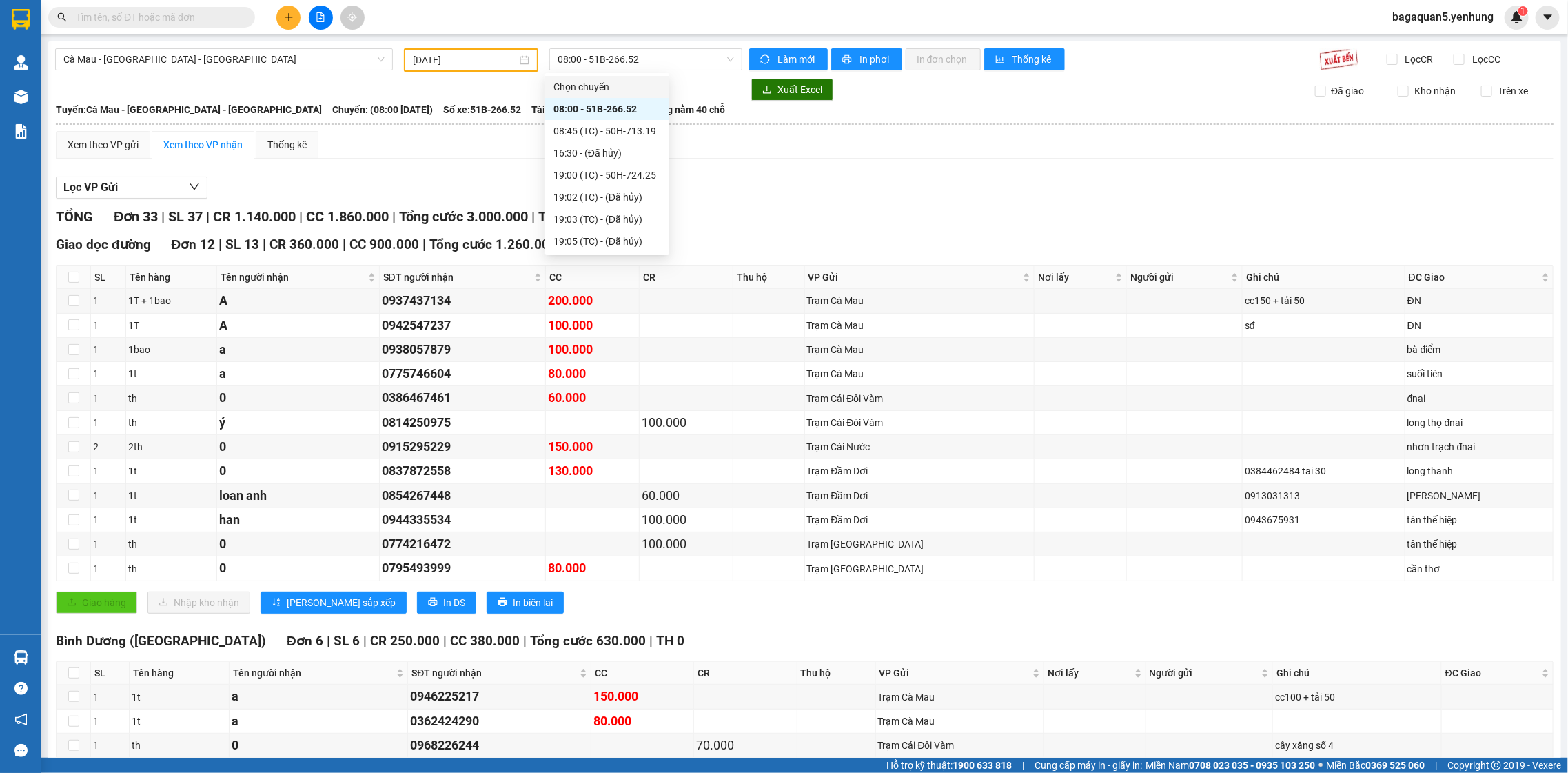
drag, startPoint x: 799, startPoint y: 179, endPoint x: 772, endPoint y: 185, distance: 27.7
click at [795, 176] on div "Lọc VP Gửi" at bounding box center [804, 188] width 1498 height 23
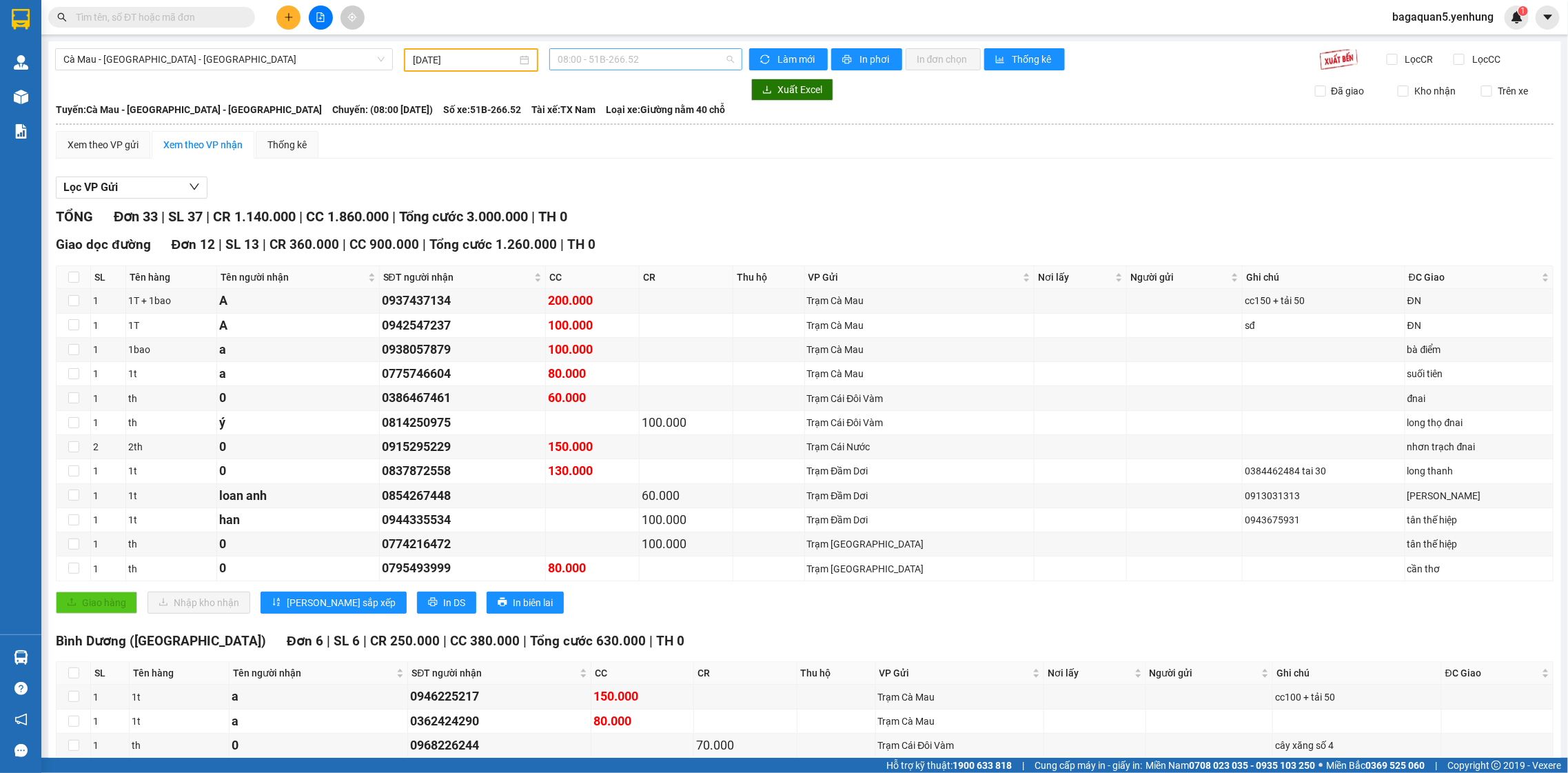
click at [601, 55] on span "08:00 - 51B-266.52" at bounding box center [645, 59] width 176 height 20
click at [612, 176] on div "19:00 (TC) - 50H-724.25" at bounding box center [608, 175] width 108 height 16
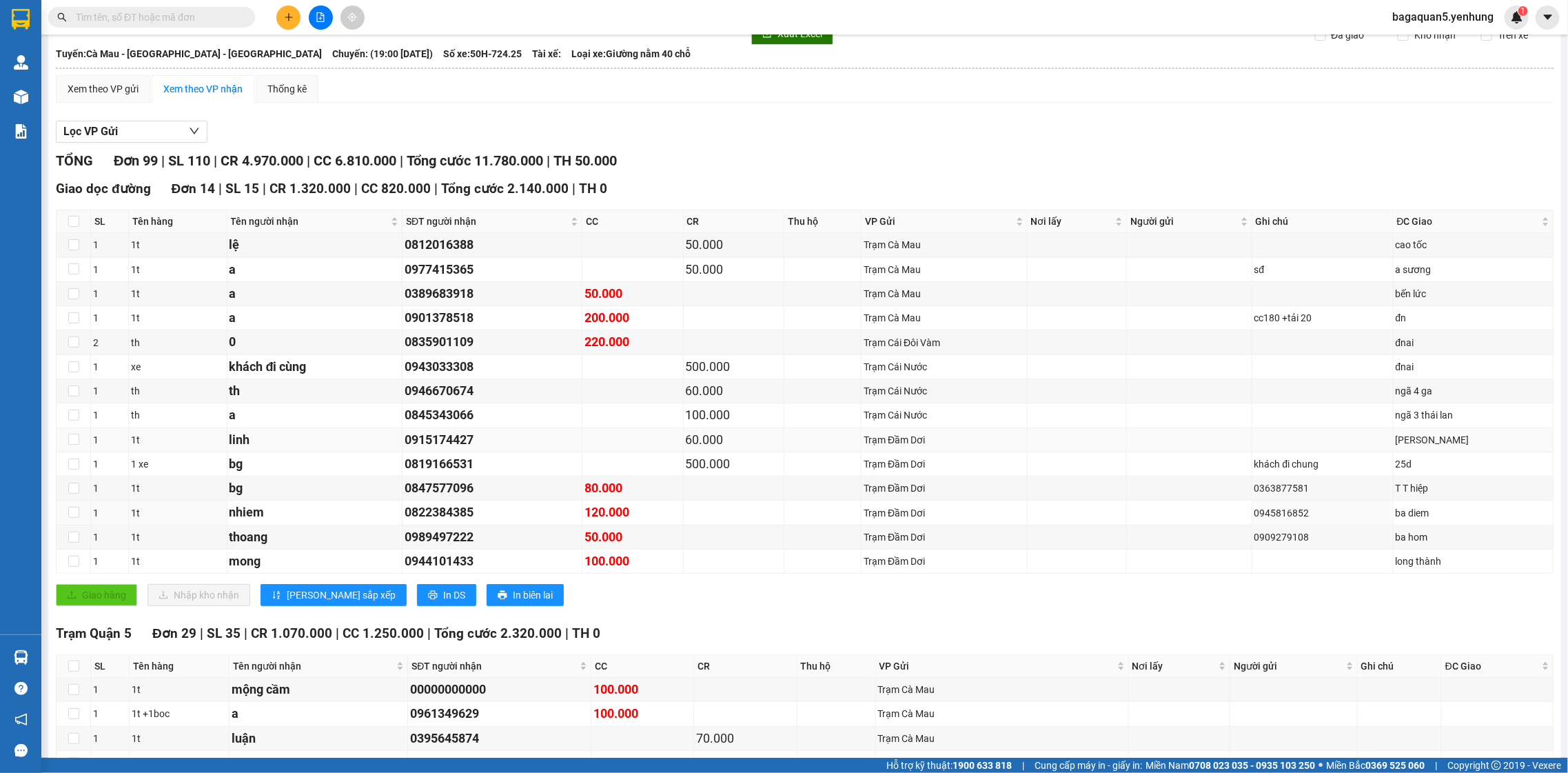
scroll to position [38, 0]
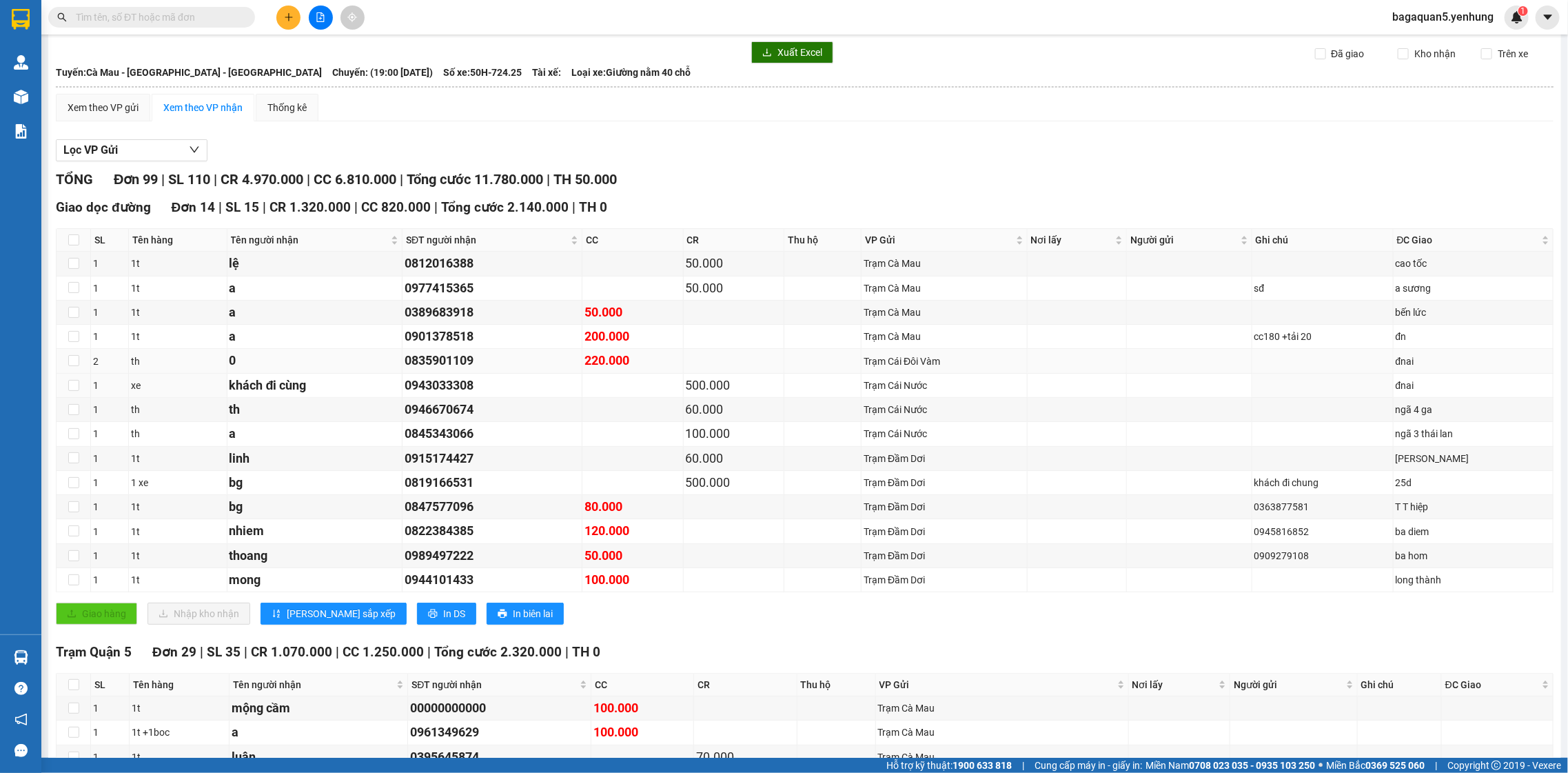
click at [684, 371] on td "220.000" at bounding box center [633, 361] width 101 height 25
click at [684, 351] on td "220.000" at bounding box center [633, 361] width 101 height 25
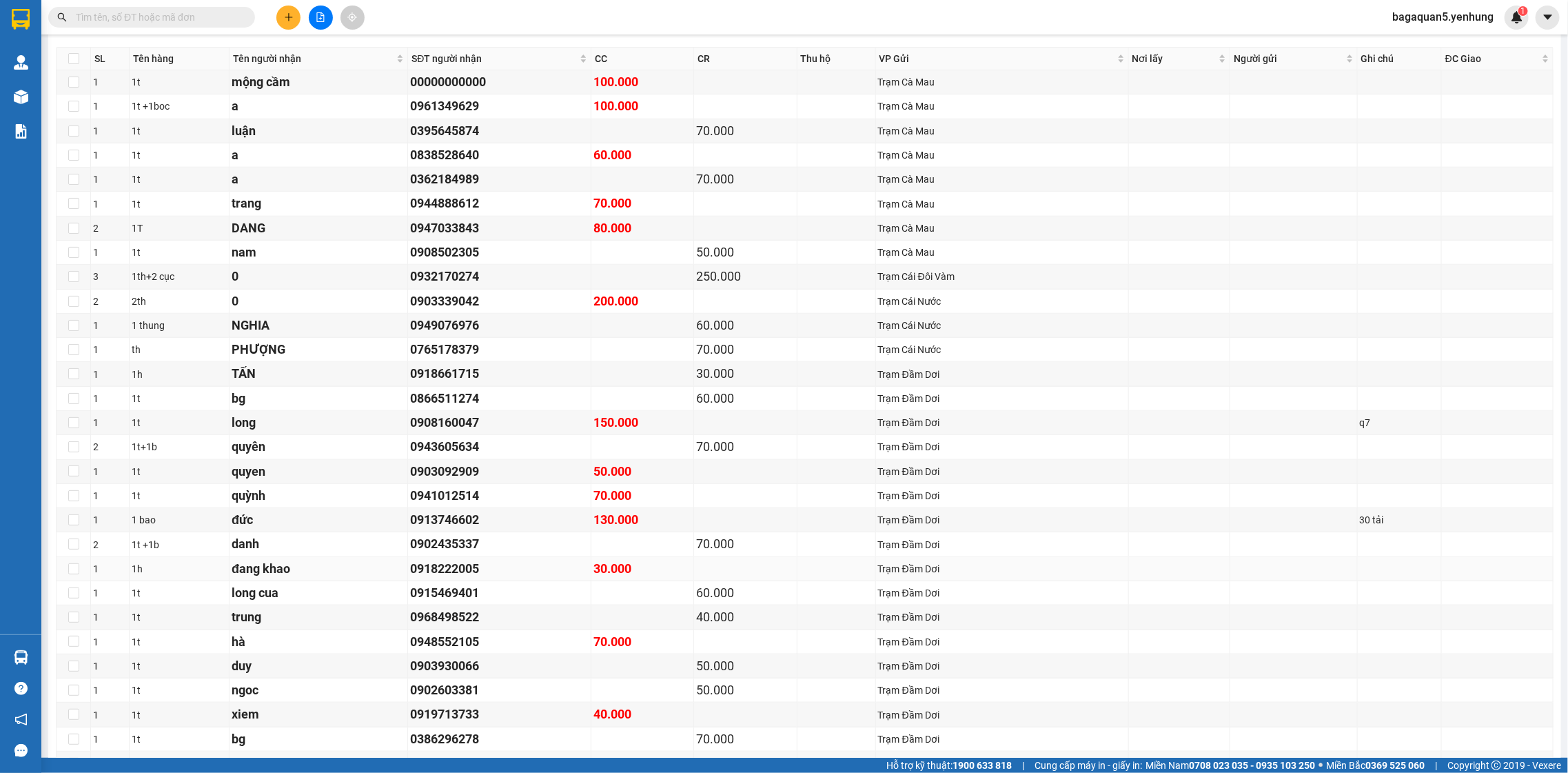
scroll to position [0, 0]
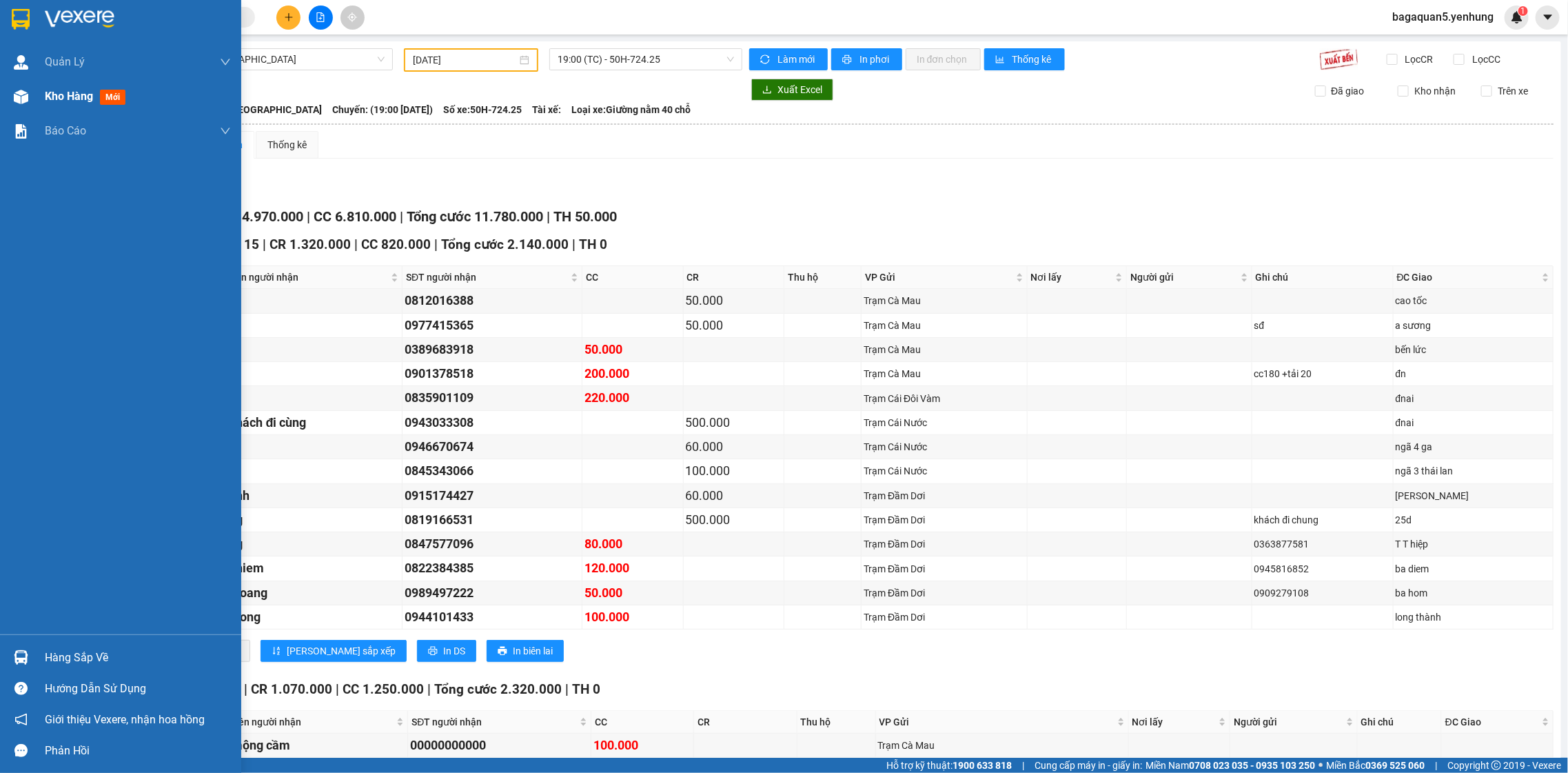
click at [30, 113] on div "Kho hàng mới" at bounding box center [120, 96] width 241 height 34
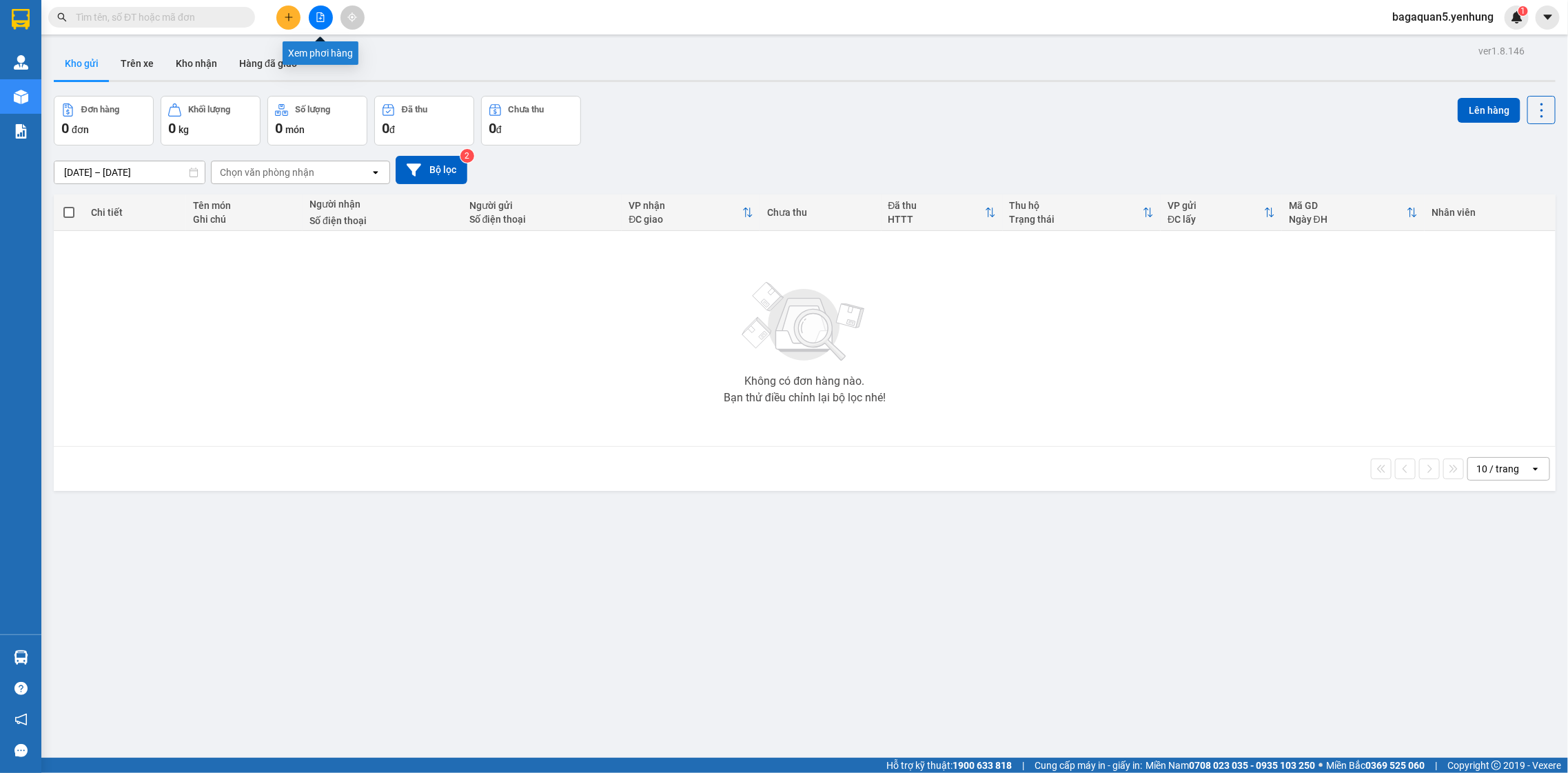
click at [313, 17] on button at bounding box center [321, 18] width 24 height 25
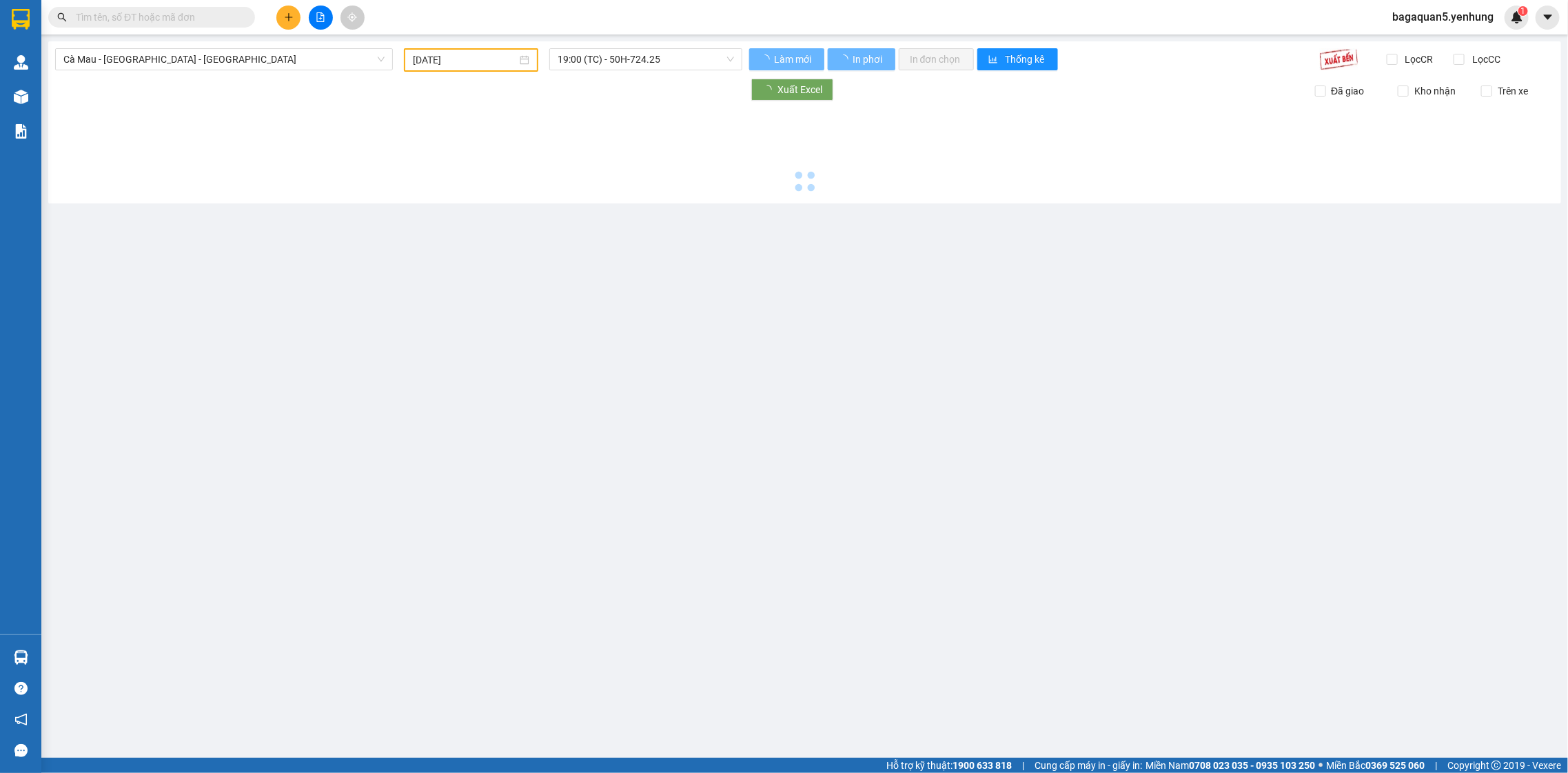
type input "[DATE]"
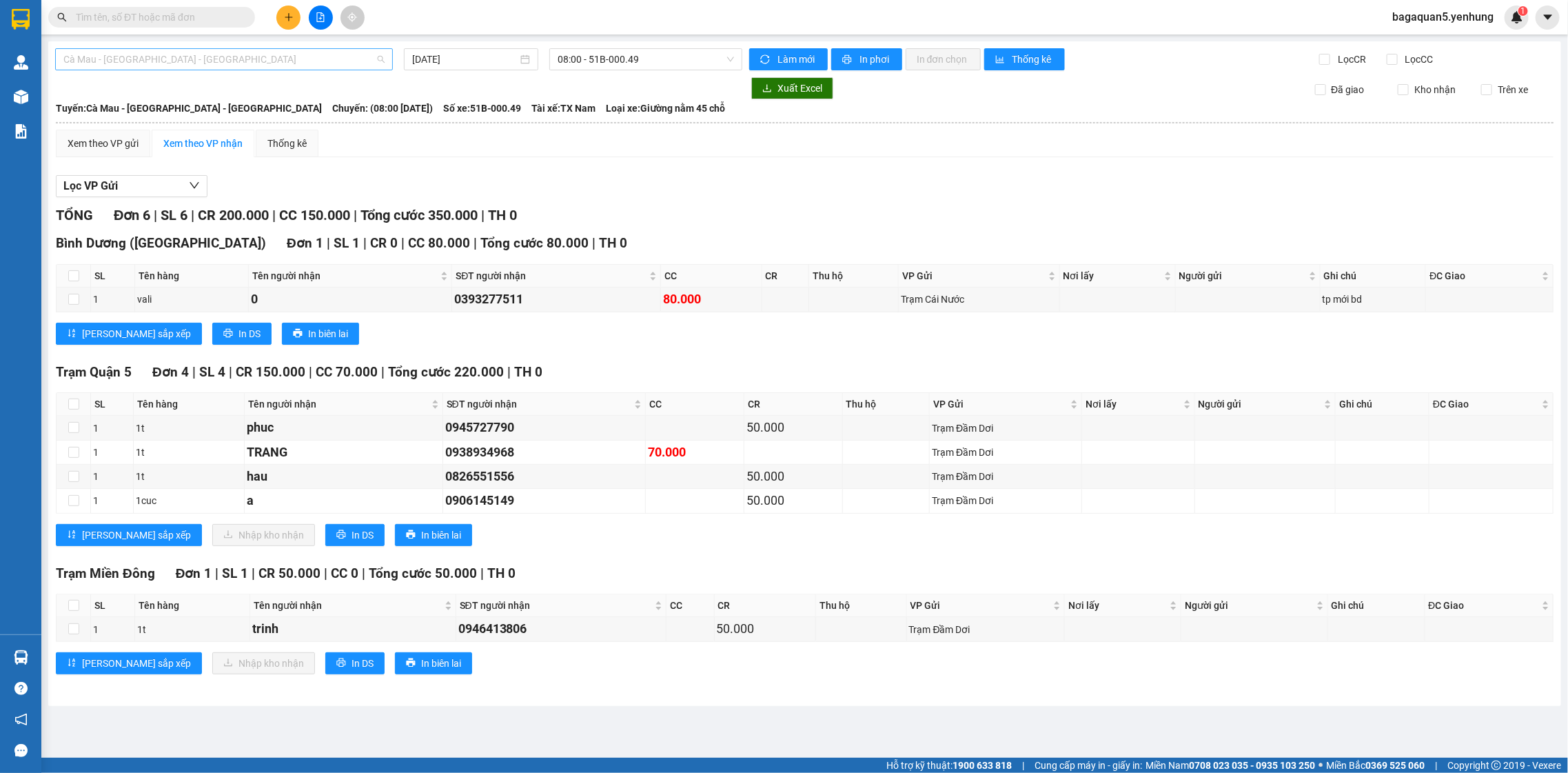
click at [262, 57] on span "Cà Mau - [GEOGRAPHIC_DATA] - [GEOGRAPHIC_DATA]" at bounding box center [224, 59] width 321 height 20
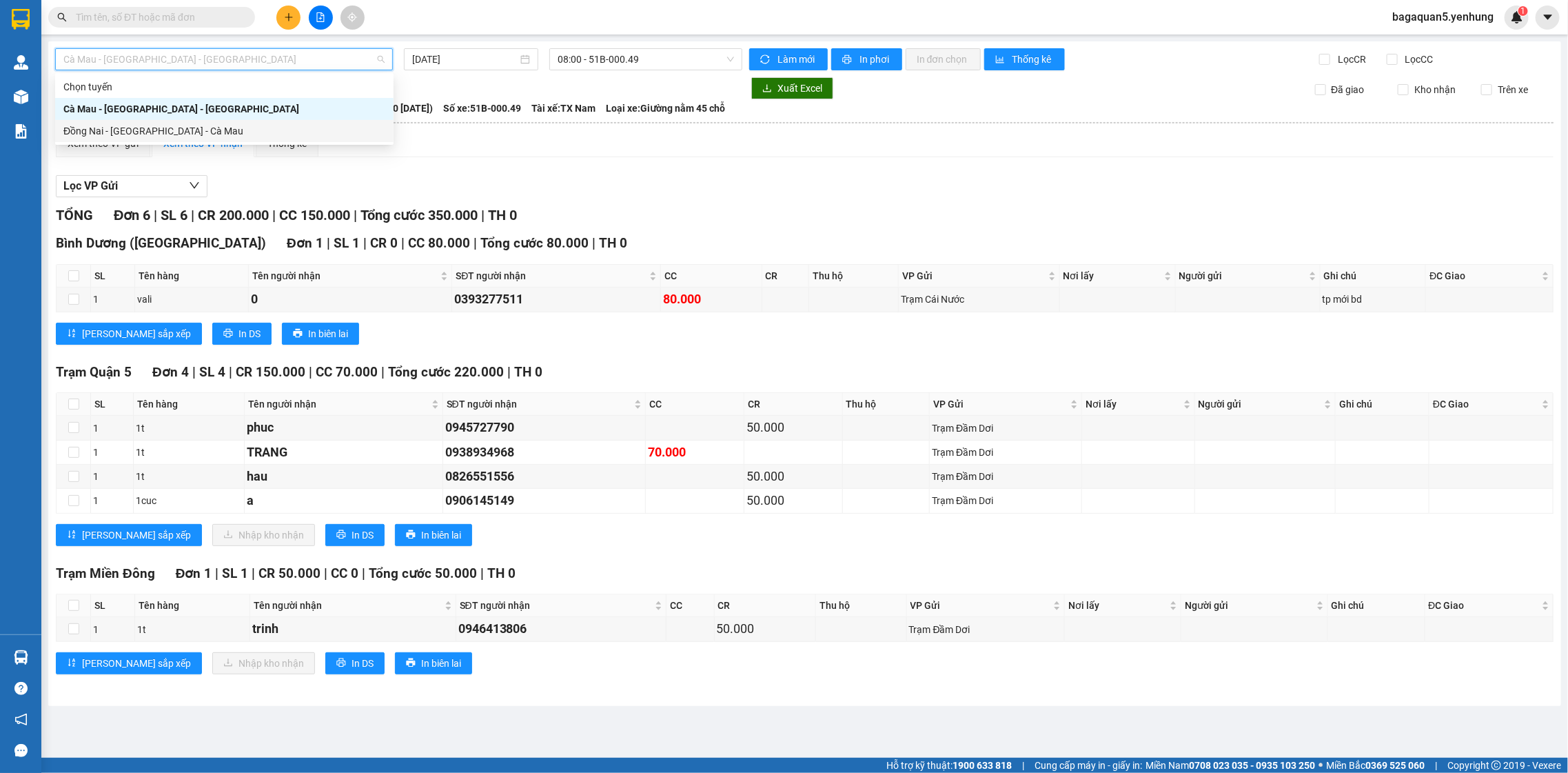
click at [239, 123] on div "Đồng Nai - [GEOGRAPHIC_DATA] - Cà Mau" at bounding box center [225, 131] width 322 height 16
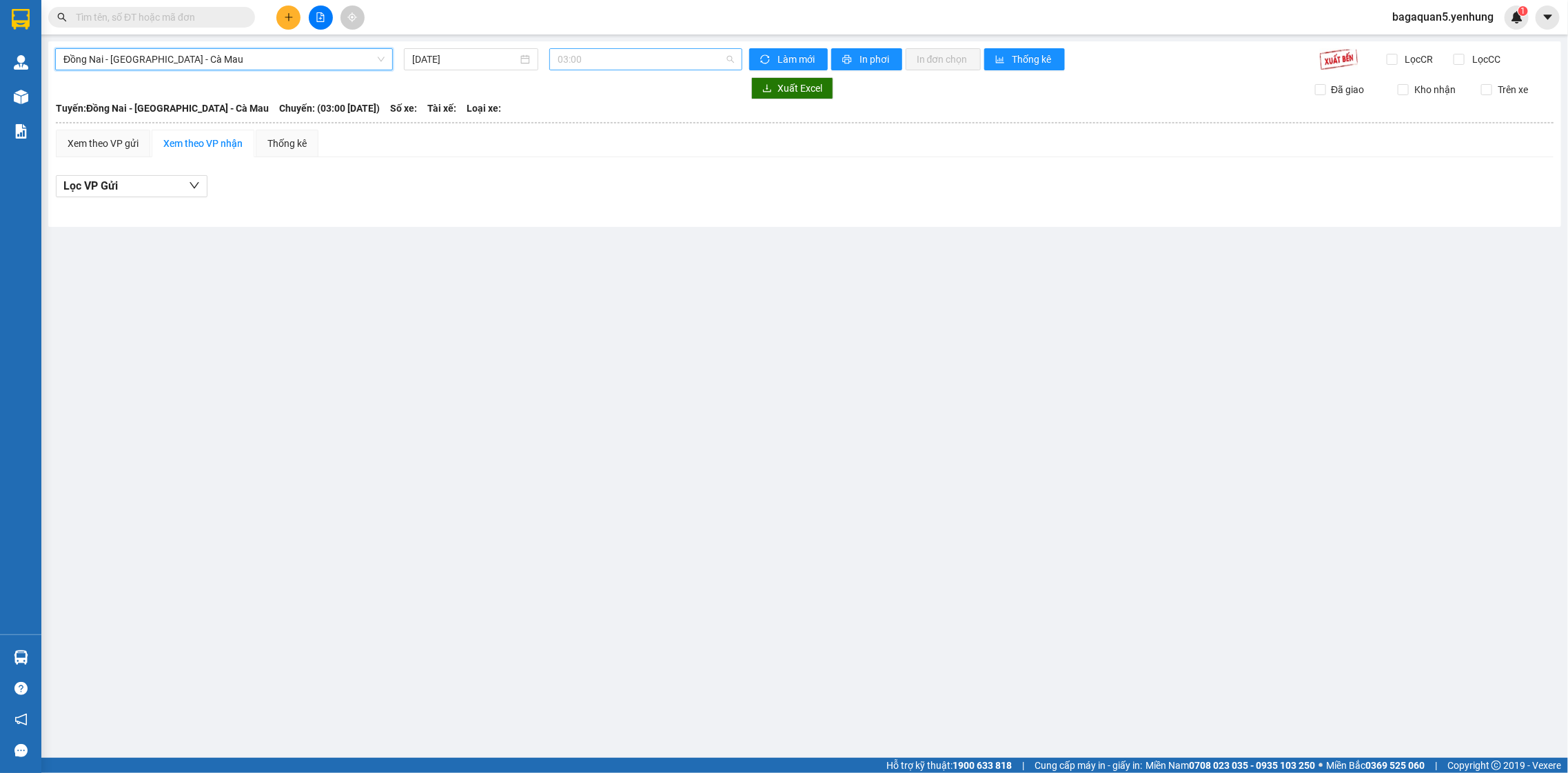
click at [632, 50] on span "03:00" at bounding box center [645, 59] width 176 height 20
click at [604, 149] on div "16:00" at bounding box center [612, 153] width 108 height 16
click at [90, 132] on div "Xem theo VP gửi" at bounding box center [103, 144] width 95 height 28
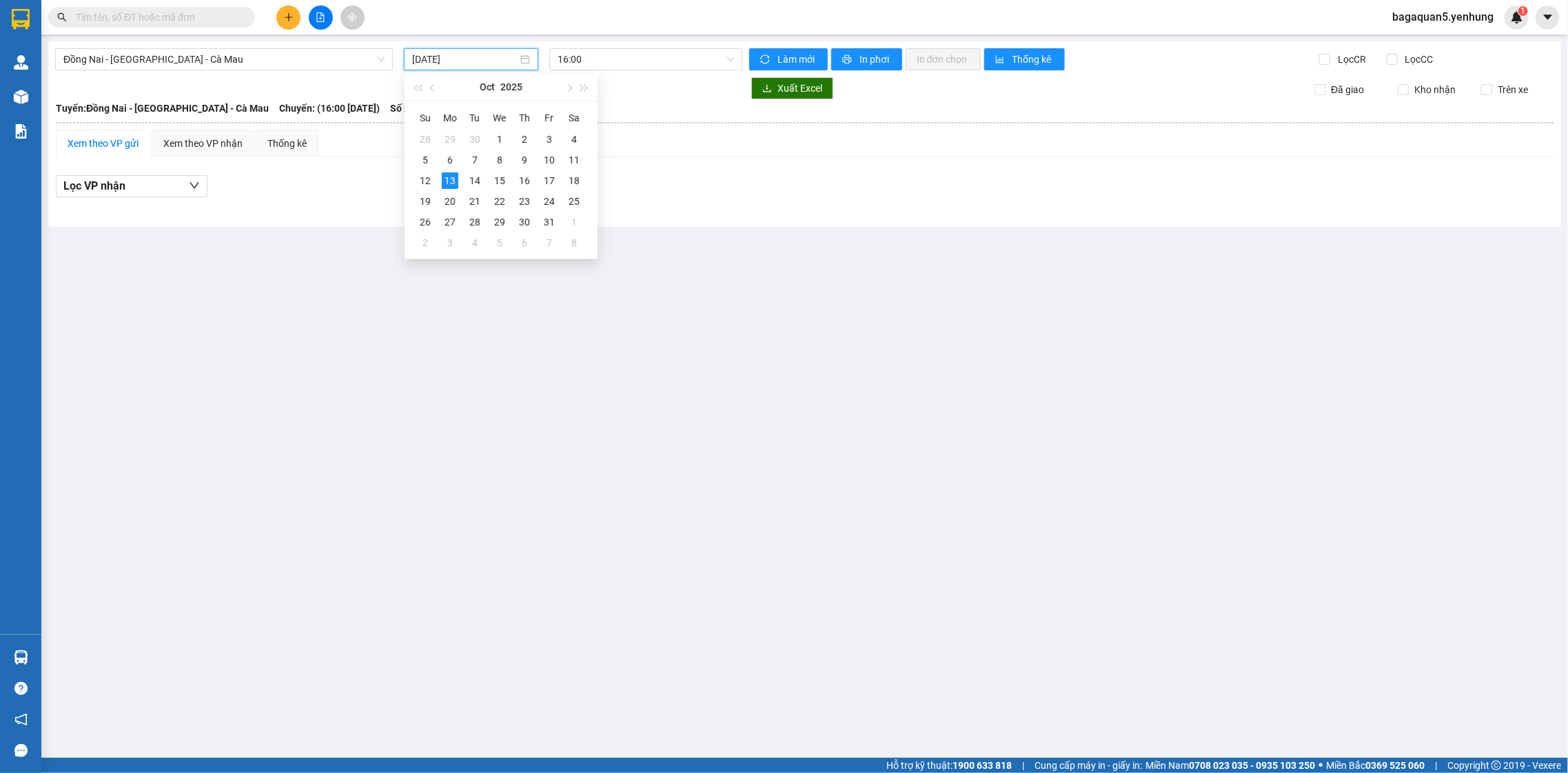
click at [476, 56] on input "[DATE]" at bounding box center [465, 59] width 105 height 16
click at [427, 179] on div "12" at bounding box center [425, 181] width 16 height 16
type input "[DATE]"
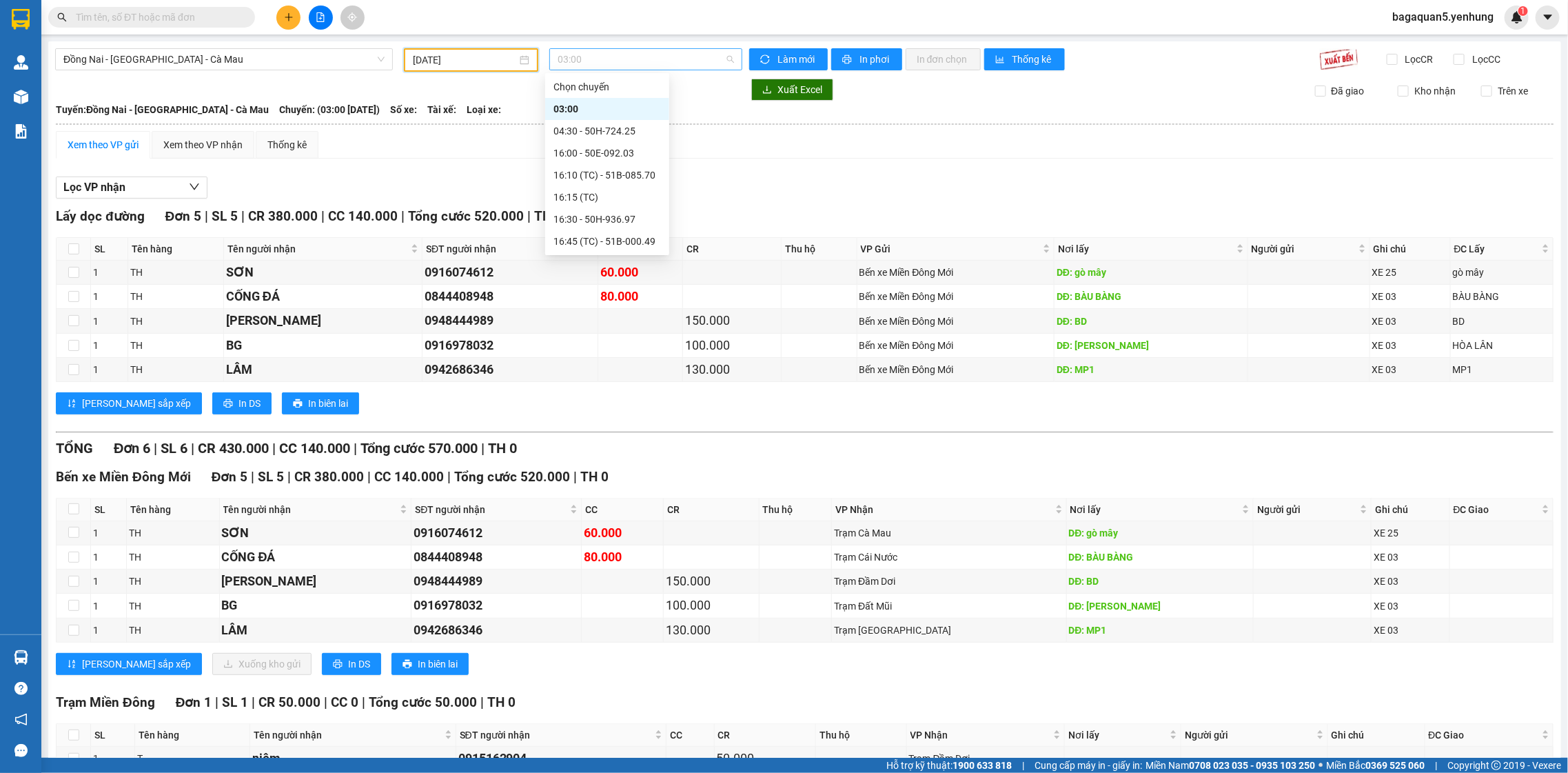
click at [654, 60] on span "03:00" at bounding box center [645, 59] width 176 height 20
click at [626, 153] on div "16:00 - 50E-092.03" at bounding box center [608, 153] width 108 height 16
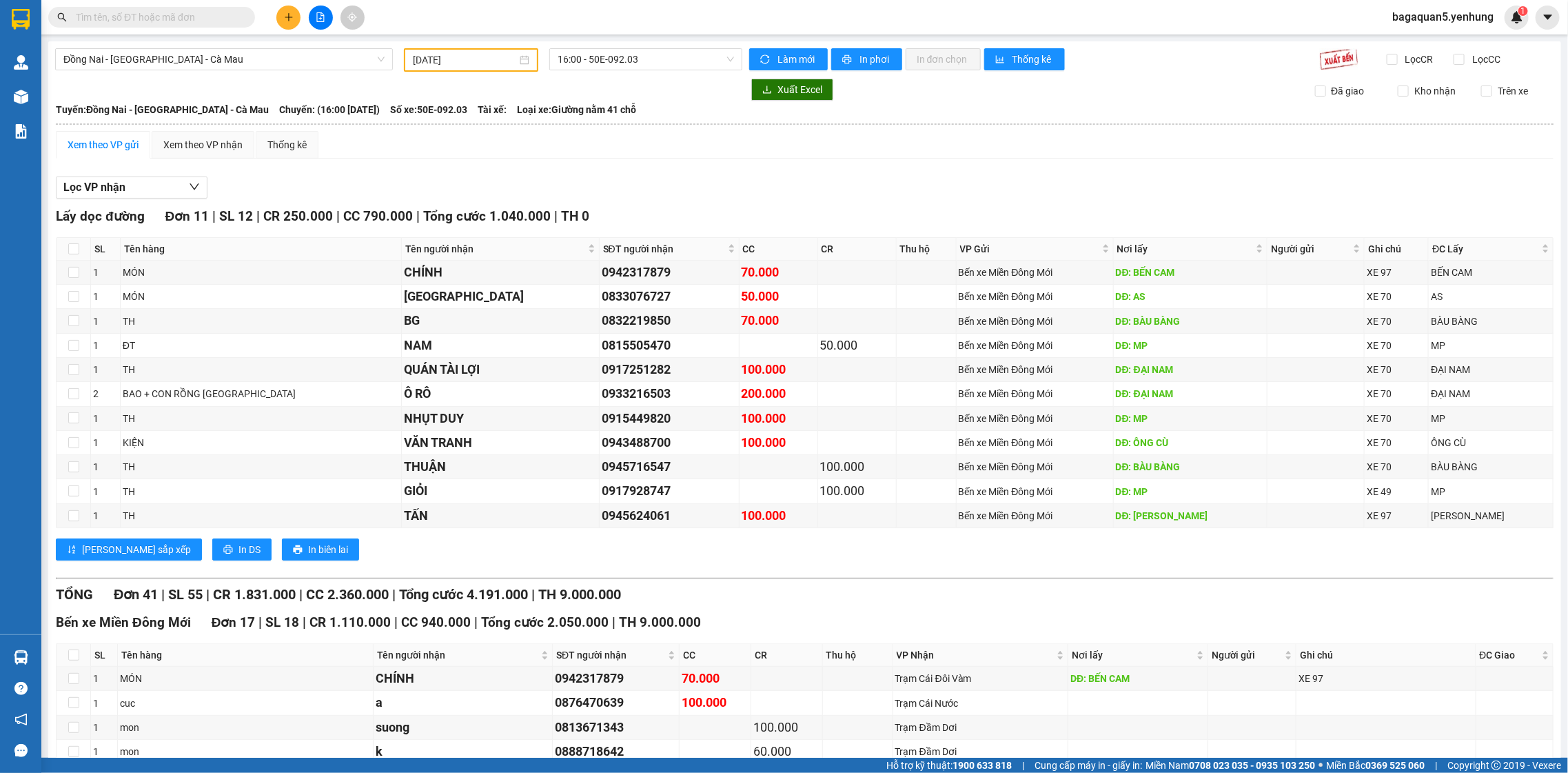
drag, startPoint x: 768, startPoint y: 168, endPoint x: 759, endPoint y: 173, distance: 10.3
click at [639, 499] on div "0917928747" at bounding box center [669, 491] width 135 height 20
click at [830, 492] on div "100.000" at bounding box center [858, 491] width 74 height 20
click at [829, 490] on div "100.000" at bounding box center [858, 491] width 74 height 20
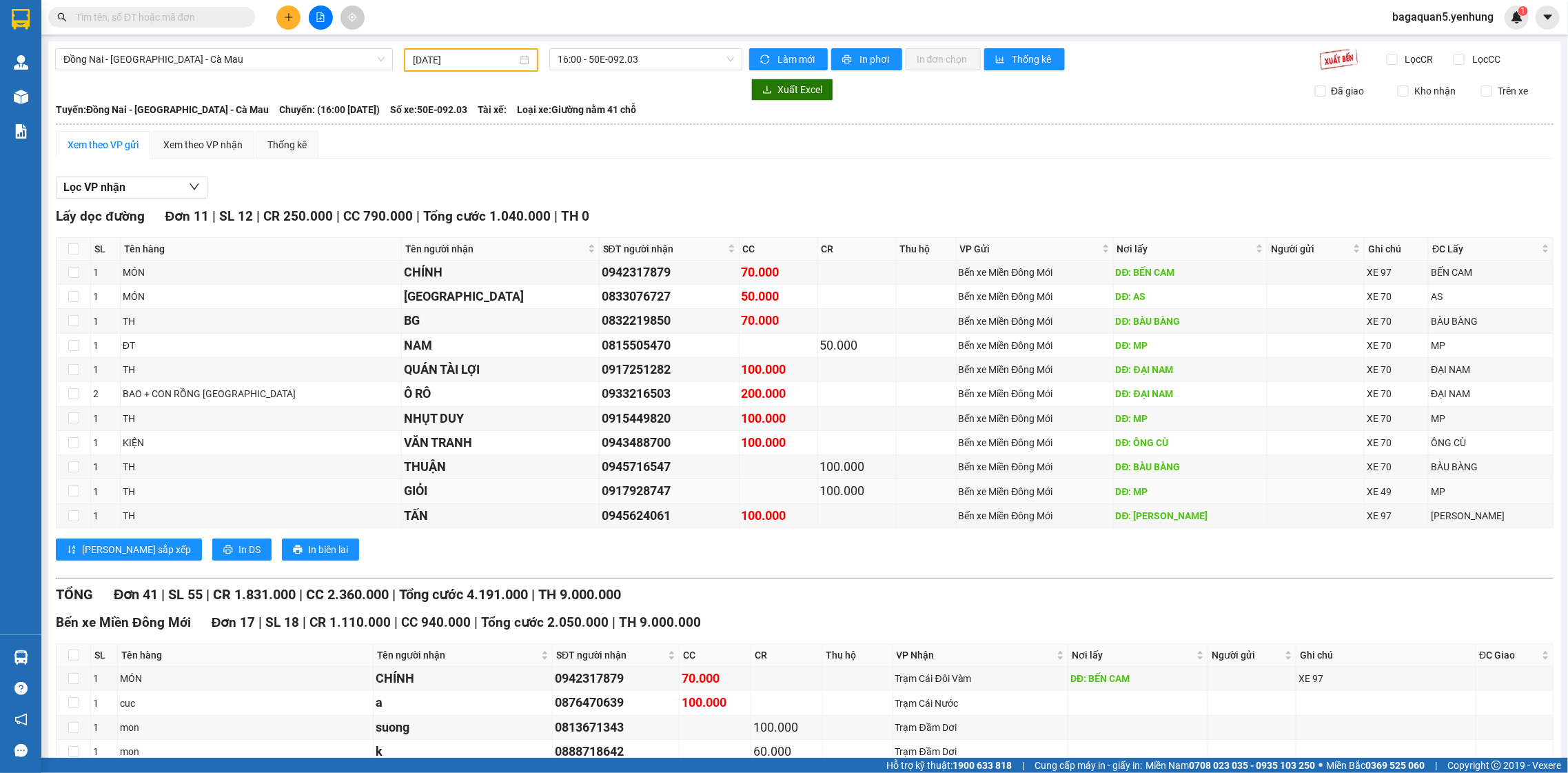
click at [829, 489] on div "100.000" at bounding box center [858, 491] width 74 height 20
click at [118, 141] on div "Xem theo VP gửi" at bounding box center [103, 145] width 71 height 16
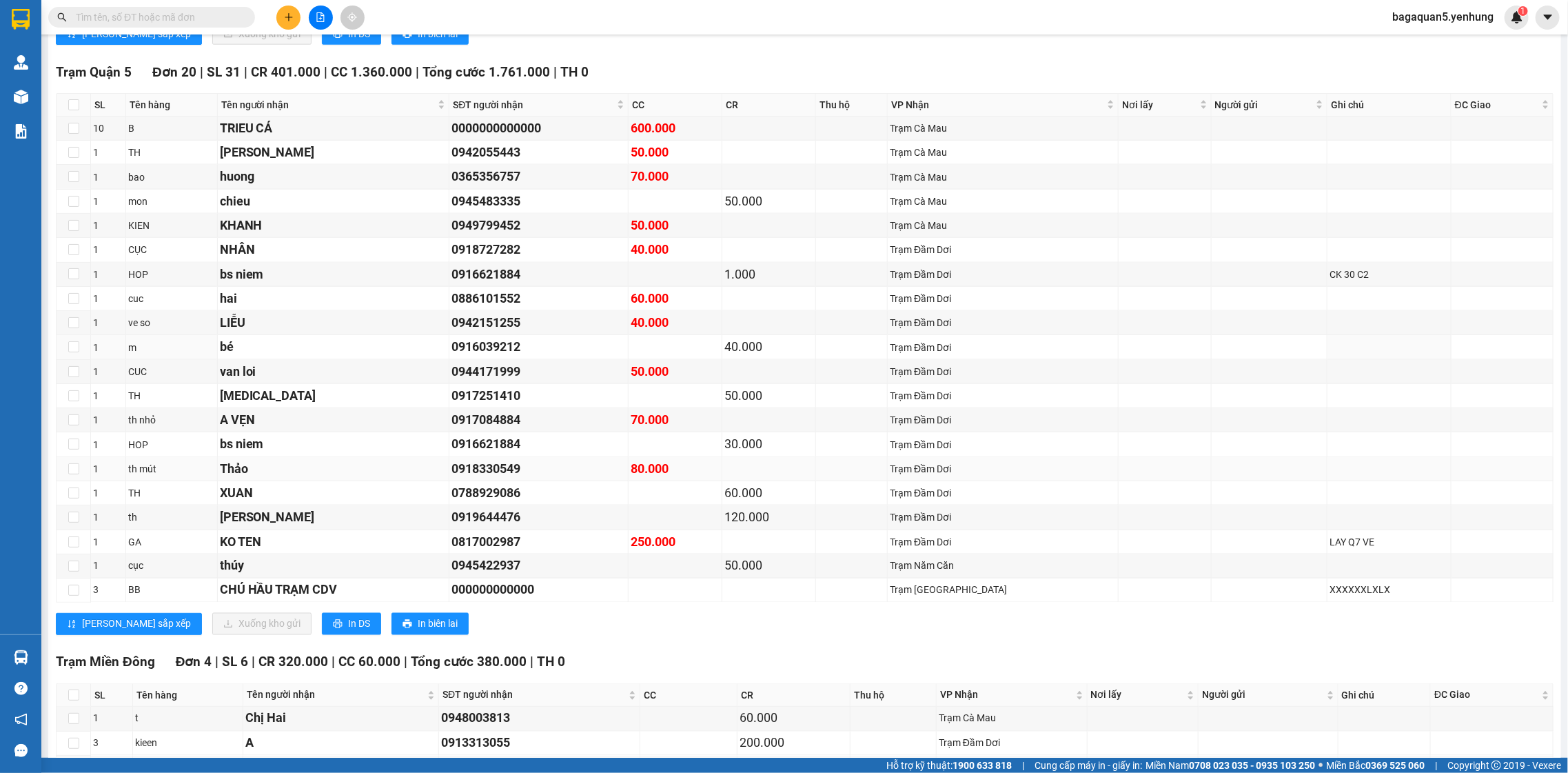
scroll to position [1193, 0]
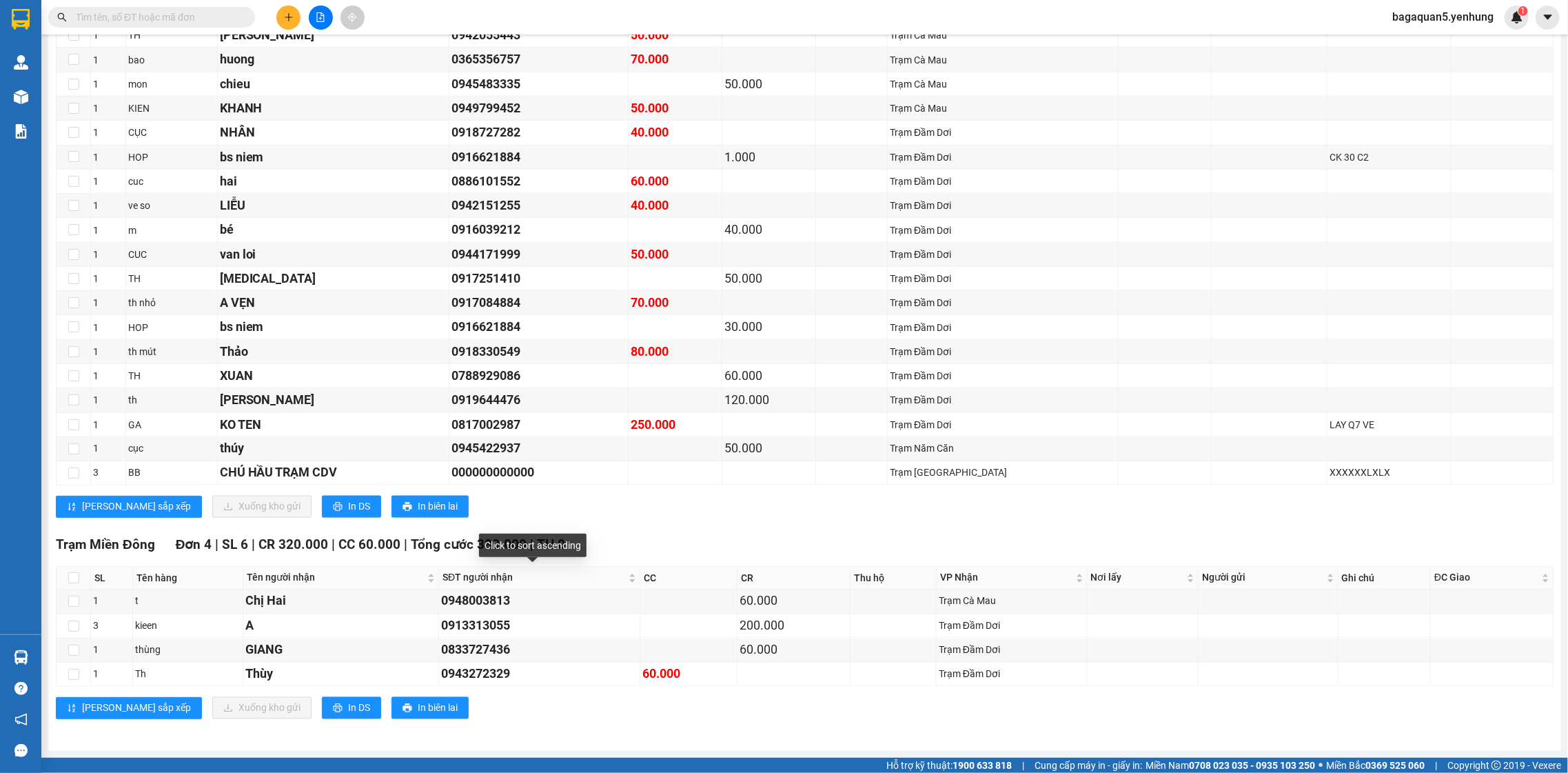
drag, startPoint x: 486, startPoint y: 525, endPoint x: 490, endPoint y: 512, distance: 13.6
click at [483, 524] on div "Trạm [GEOGRAPHIC_DATA] 20 | SL 31 | CR 401.000 | CC 1.360.000 | Tổng cước 1.761…" at bounding box center [804, 236] width 1498 height 583
click at [551, 510] on div "[PERSON_NAME] sắp xếp Xuống kho gửi In DS In biên lai" at bounding box center [804, 507] width 1498 height 22
click at [546, 512] on div "[PERSON_NAME] sắp xếp Xuống kho gửi In DS In biên lai" at bounding box center [804, 507] width 1498 height 22
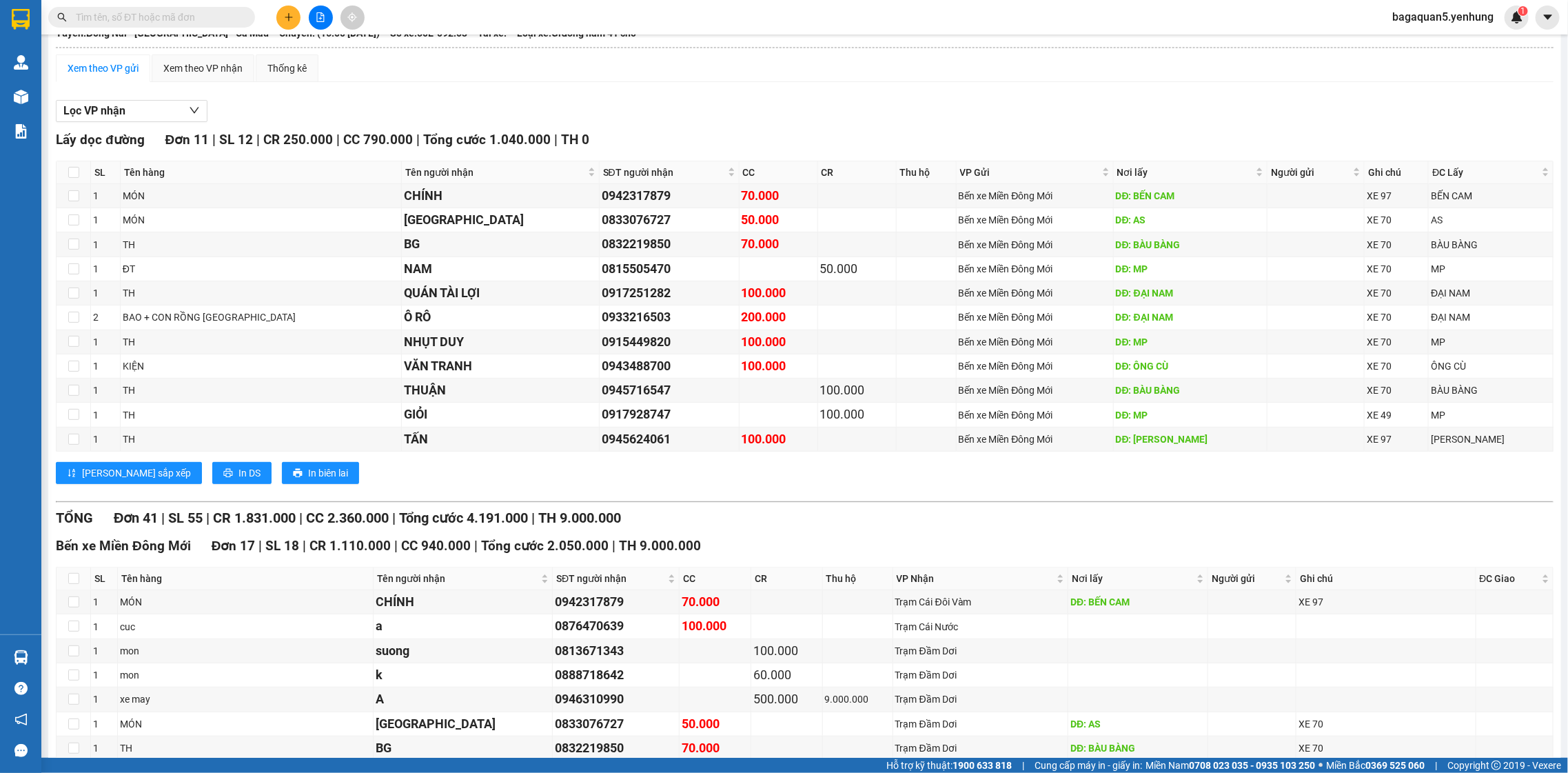
scroll to position [0, 0]
